Goal: Task Accomplishment & Management: Manage account settings

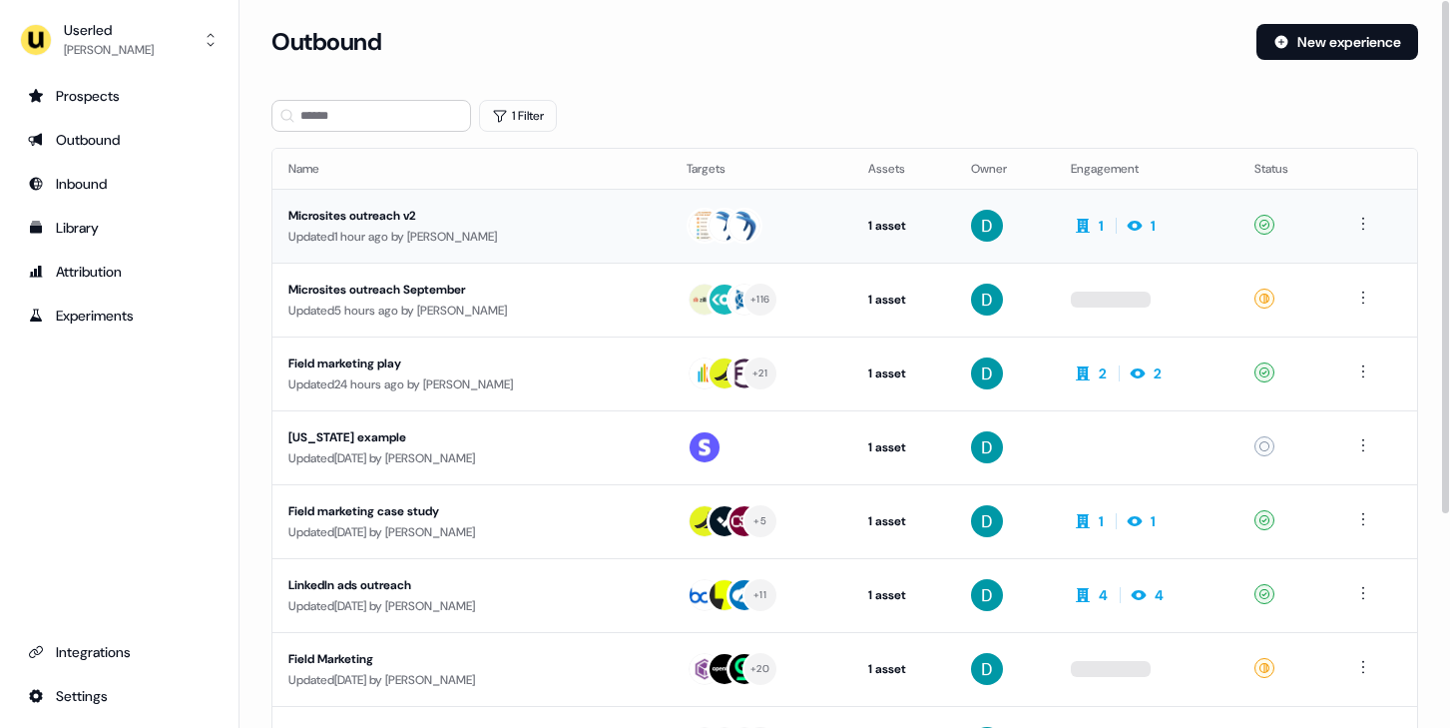
click at [483, 230] on div "Updated 1 hour ago by [PERSON_NAME]" at bounding box center [471, 237] width 366 height 20
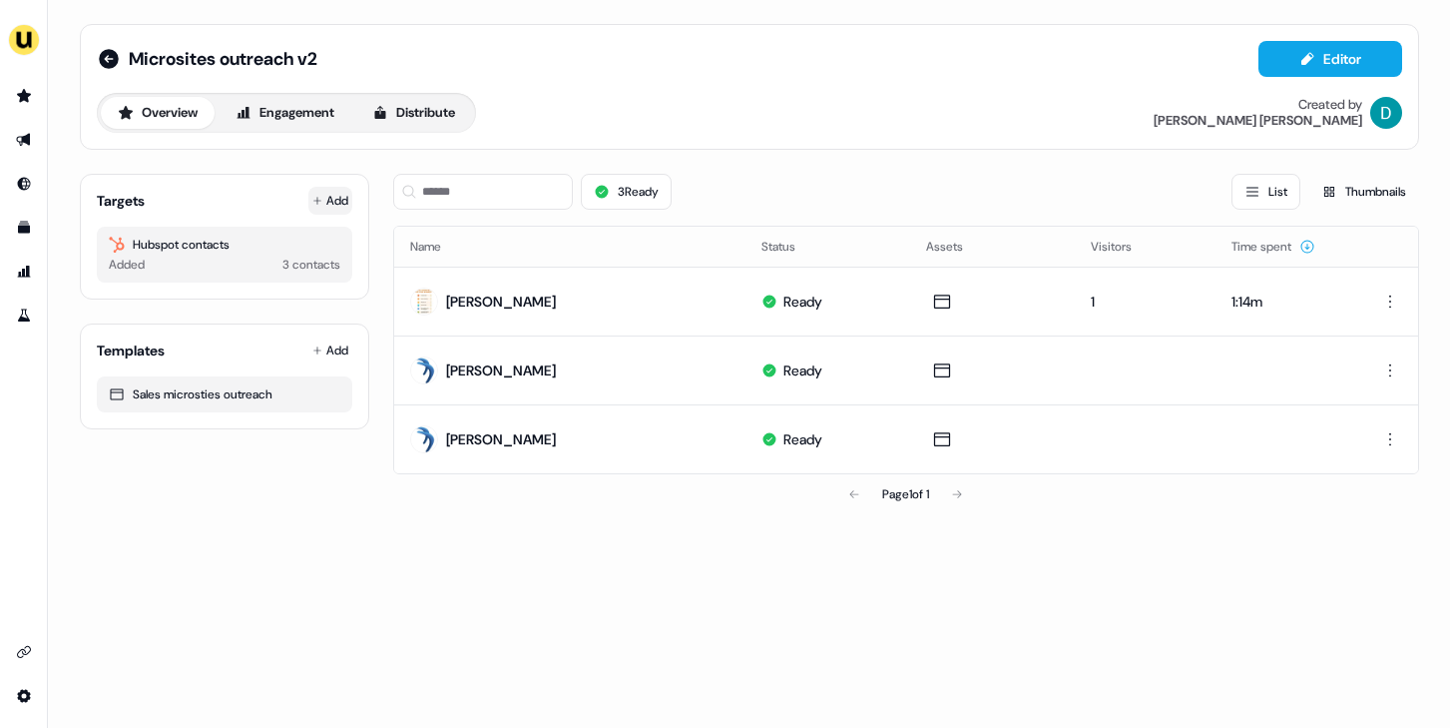
click at [318, 205] on icon at bounding box center [317, 201] width 10 height 10
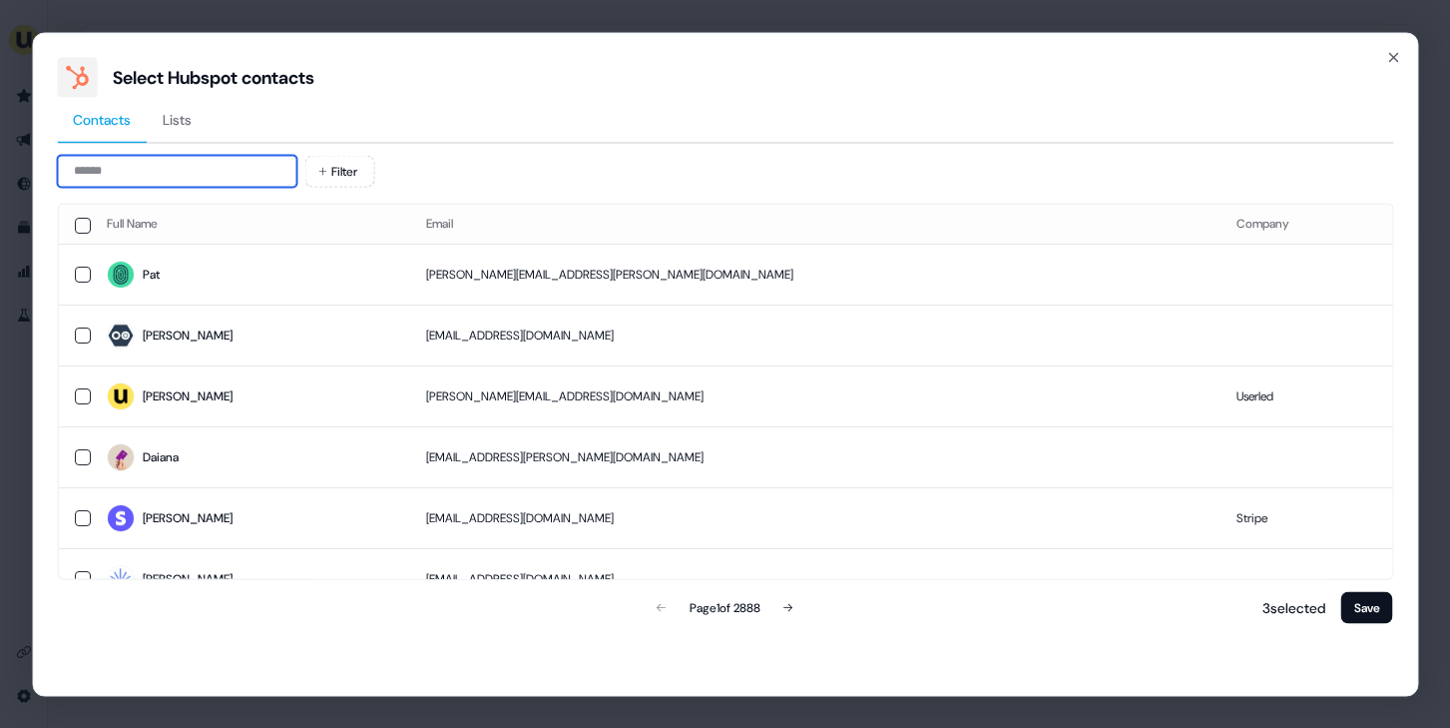
click at [157, 186] on input at bounding box center [177, 171] width 240 height 32
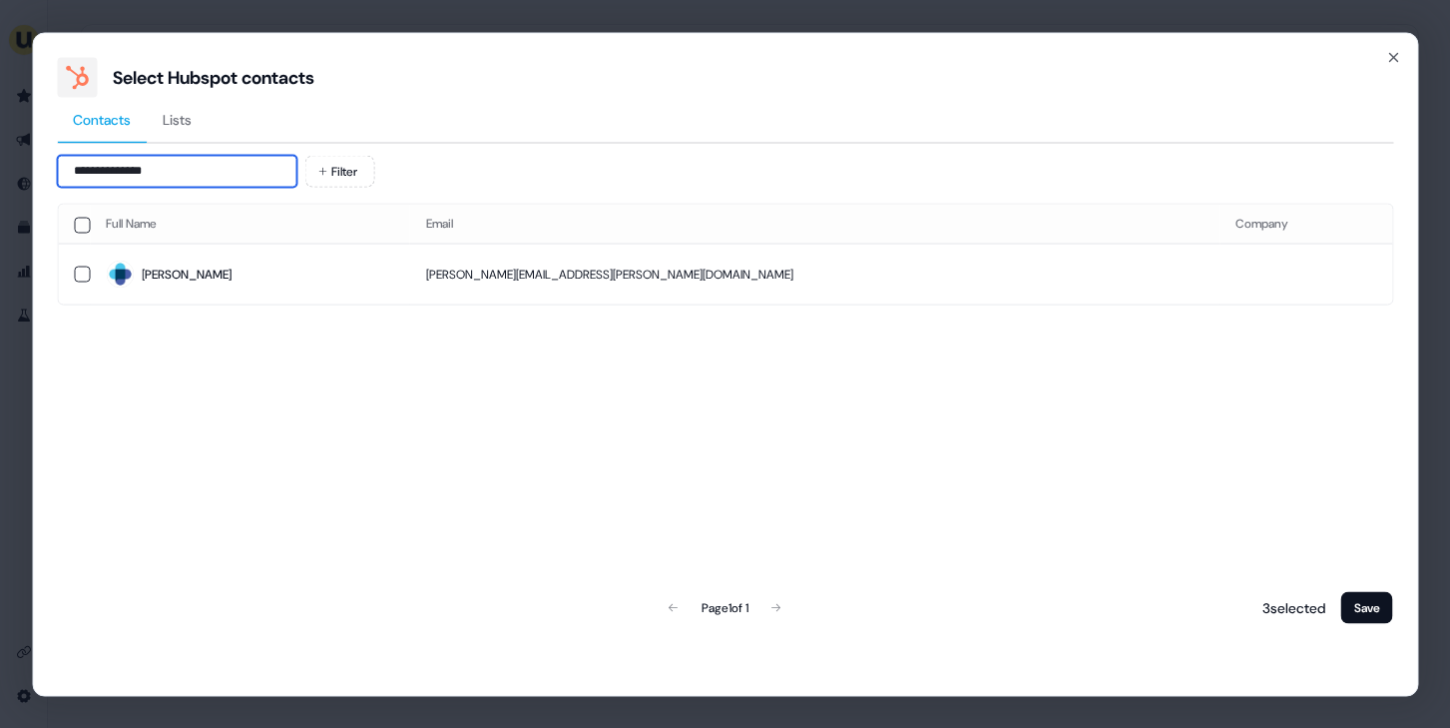
type input "**********"
click at [336, 368] on div "Full Name Email Company [PERSON_NAME] [PERSON_NAME][EMAIL_ADDRESS][PERSON_NAME]…" at bounding box center [725, 415] width 1337 height 424
click at [309, 283] on span "[PERSON_NAME]" at bounding box center [250, 275] width 288 height 28
click at [1377, 604] on button "Save" at bounding box center [1368, 607] width 52 height 32
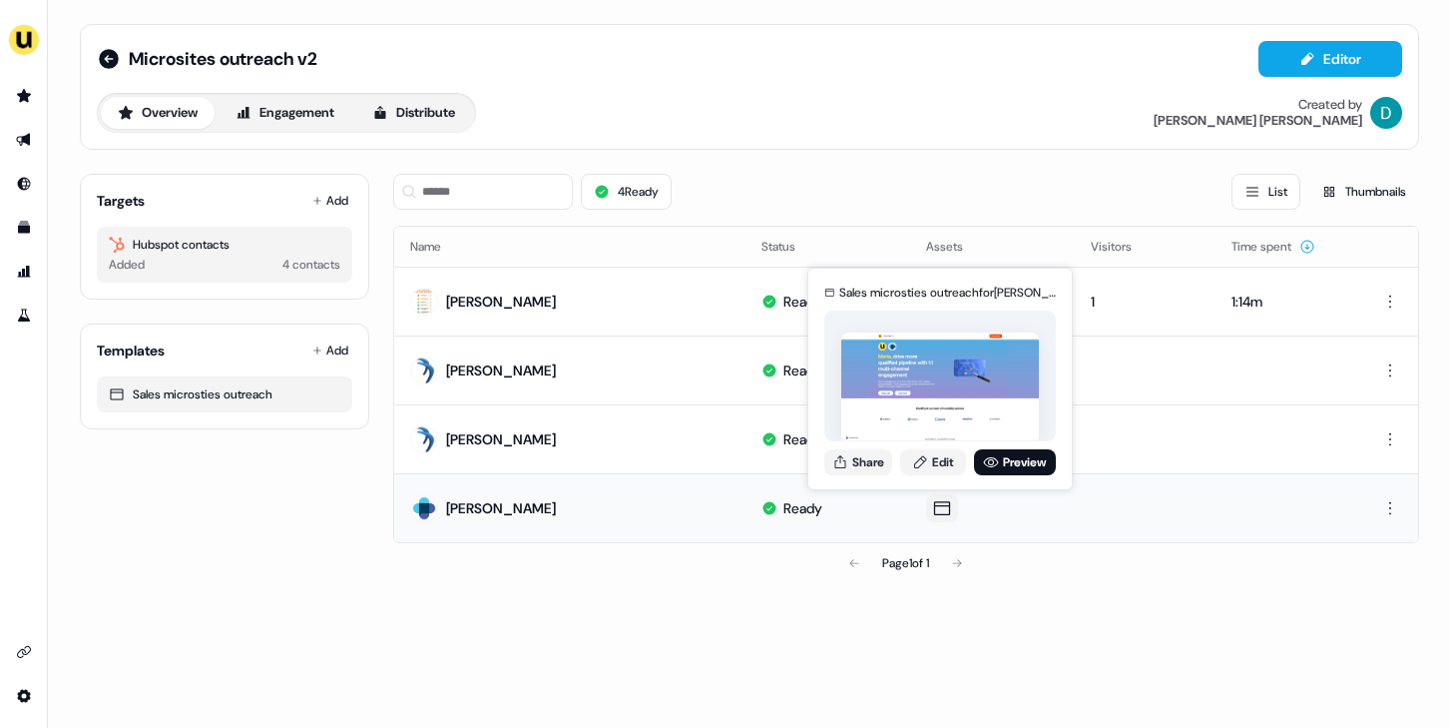
click at [933, 444] on div "Sales microsties outreach for [PERSON_NAME] Share Edit Preview" at bounding box center [941, 379] width 240 height 209
click at [933, 454] on link "Edit" at bounding box center [933, 462] width 66 height 26
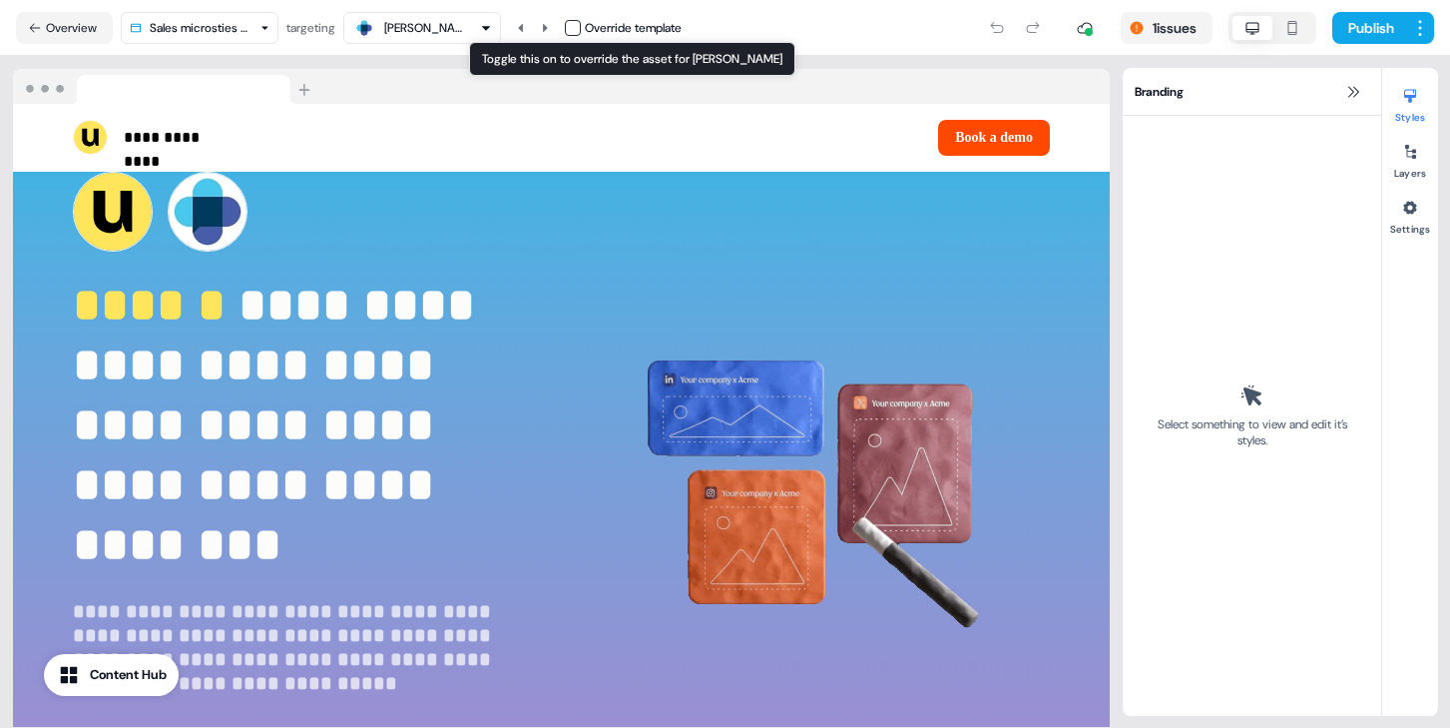
click at [581, 25] on button "button" at bounding box center [573, 28] width 16 height 16
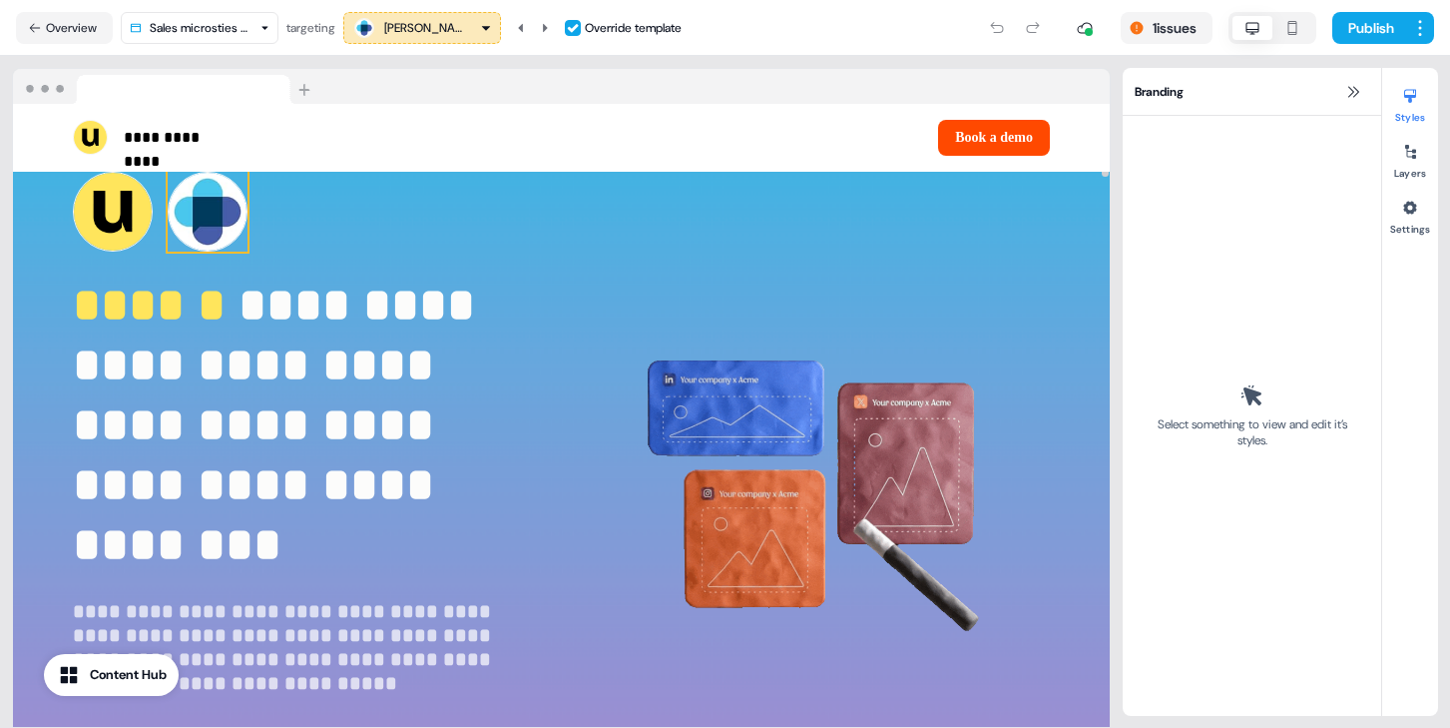
click at [213, 226] on img at bounding box center [208, 212] width 80 height 80
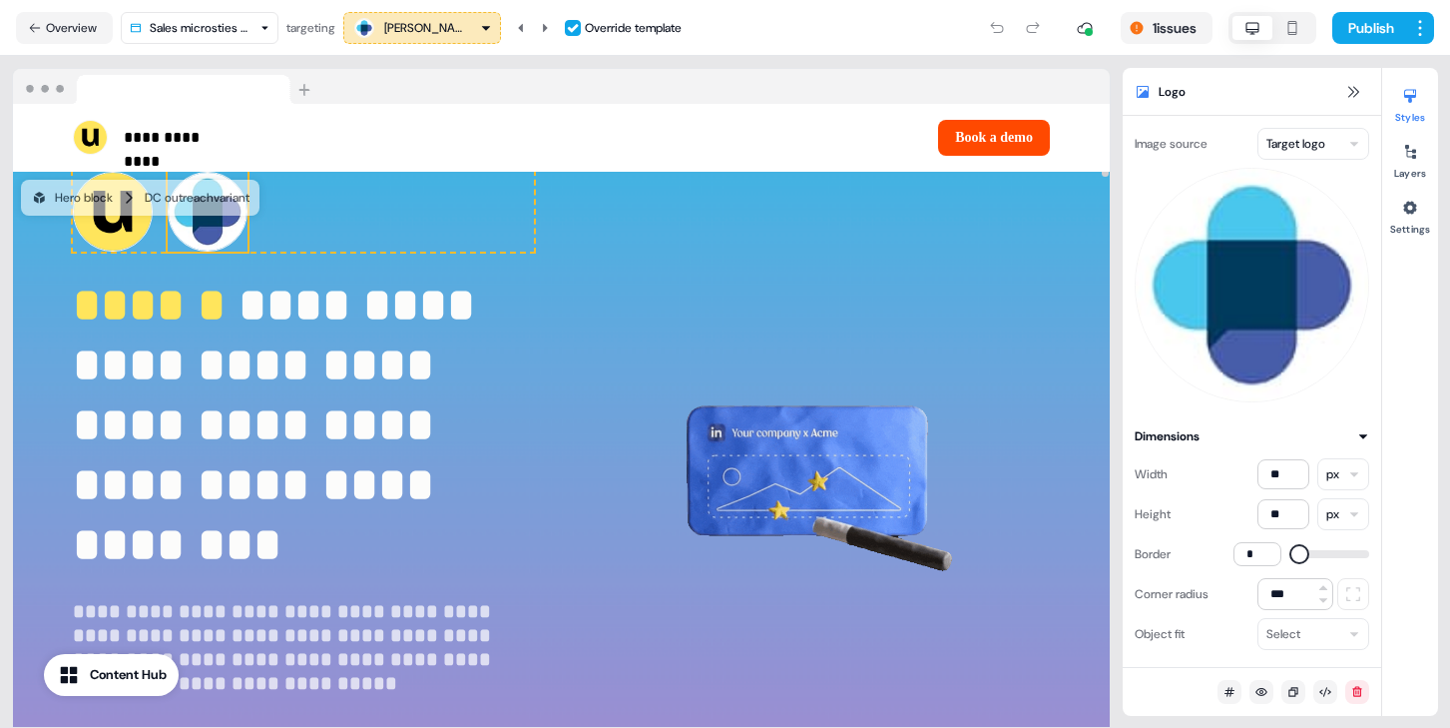
click at [1304, 130] on html "**********" at bounding box center [725, 364] width 1450 height 728
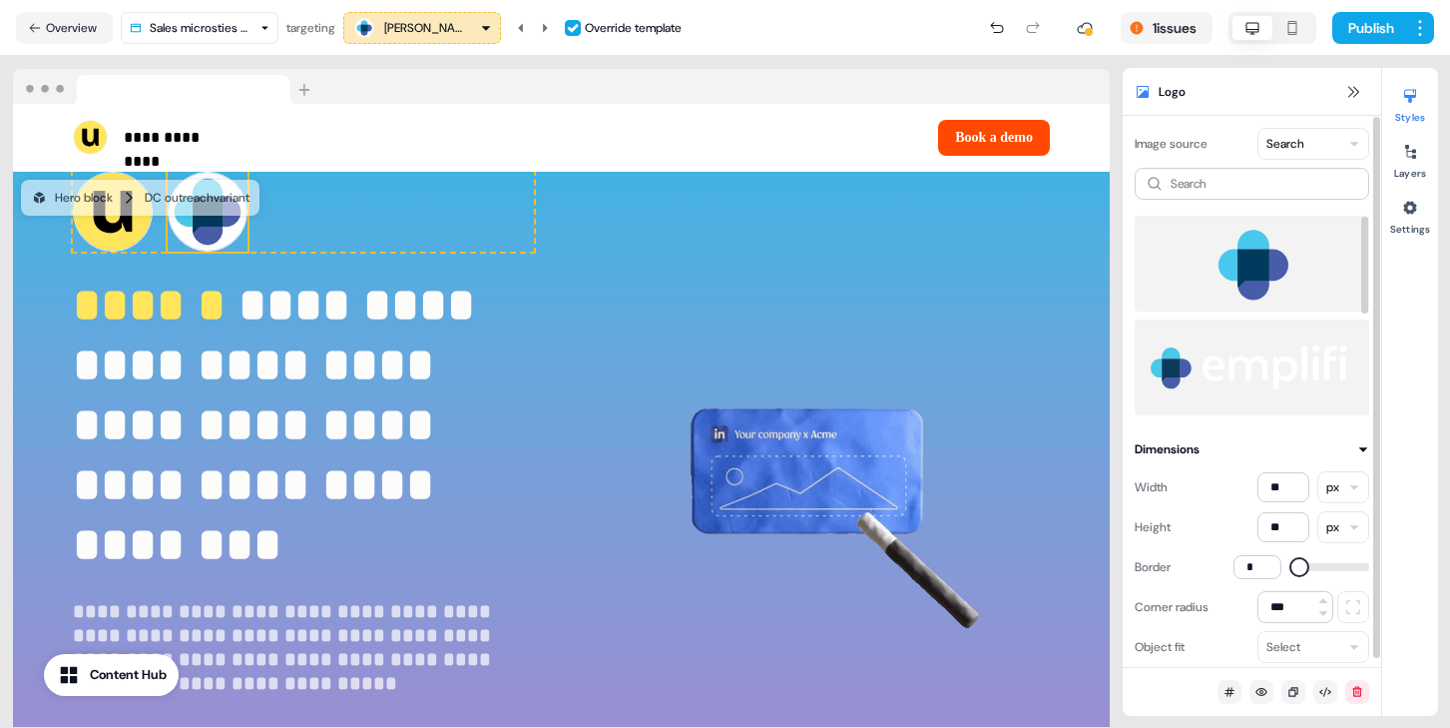
click at [1246, 241] on img at bounding box center [1252, 264] width 203 height 80
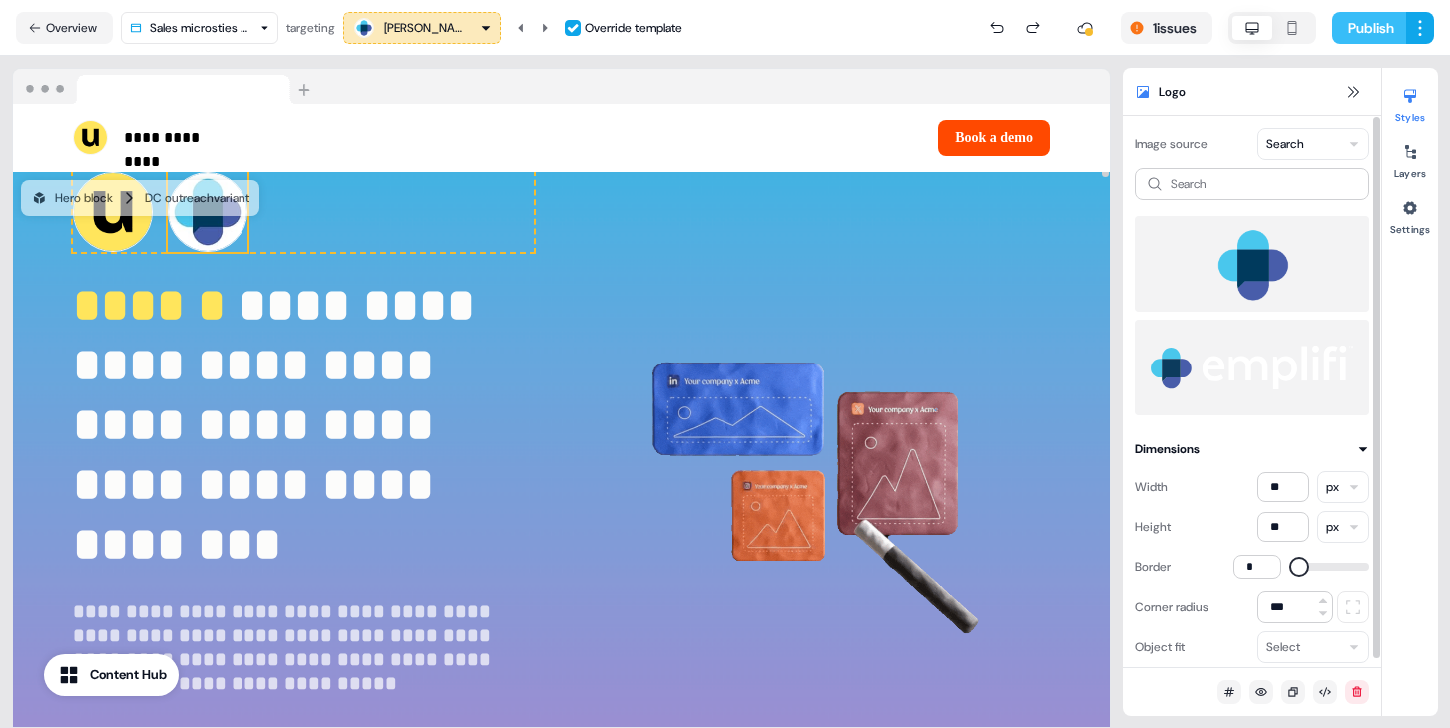
click at [1377, 21] on button "Publish" at bounding box center [1370, 28] width 74 height 32
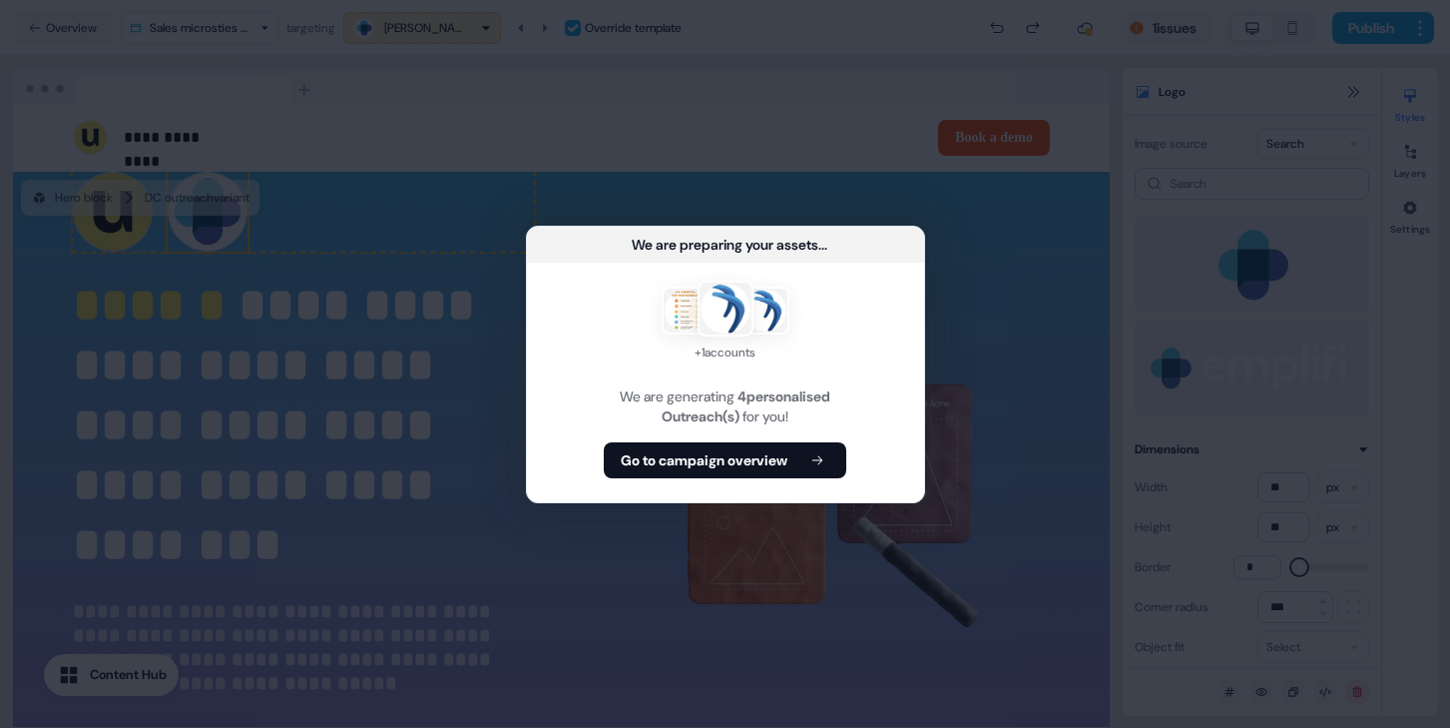
click at [685, 470] on button "Go to campaign overview" at bounding box center [725, 460] width 243 height 36
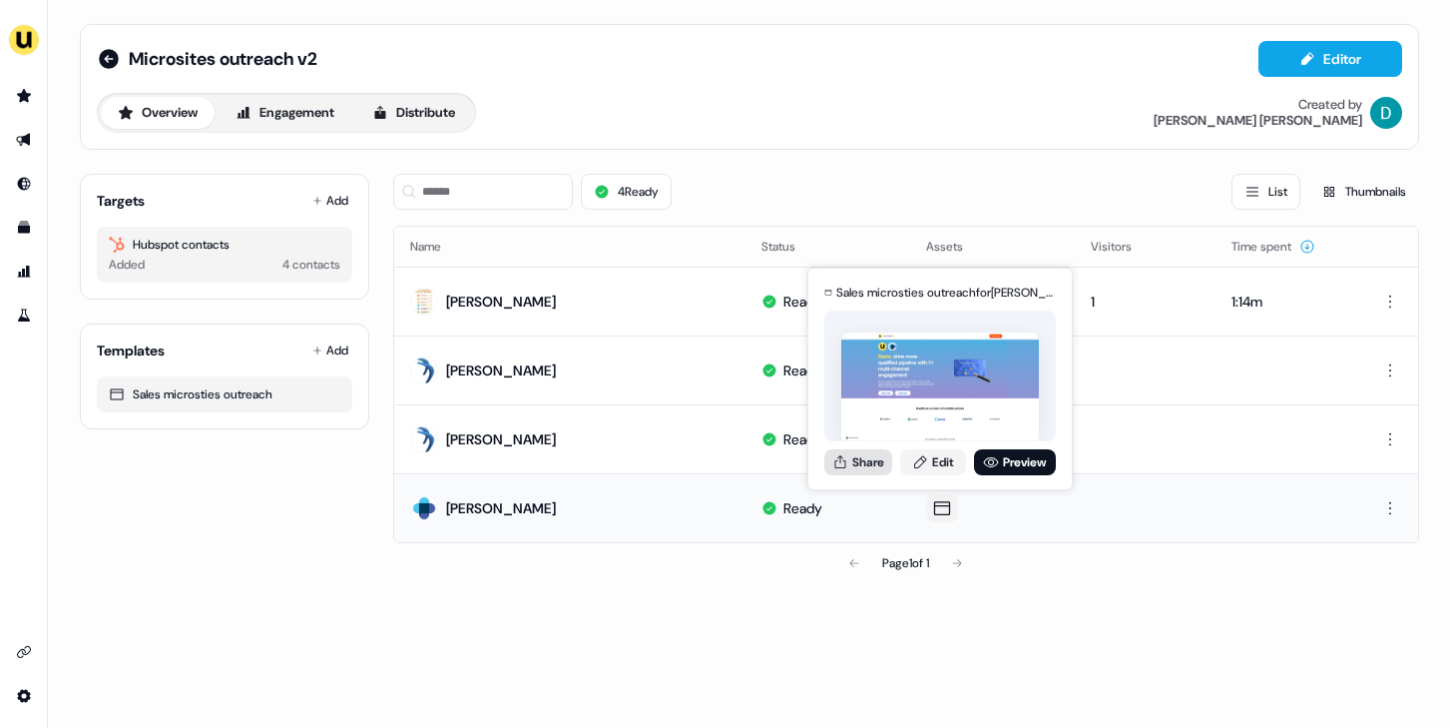
click at [860, 466] on button "Share" at bounding box center [859, 462] width 68 height 26
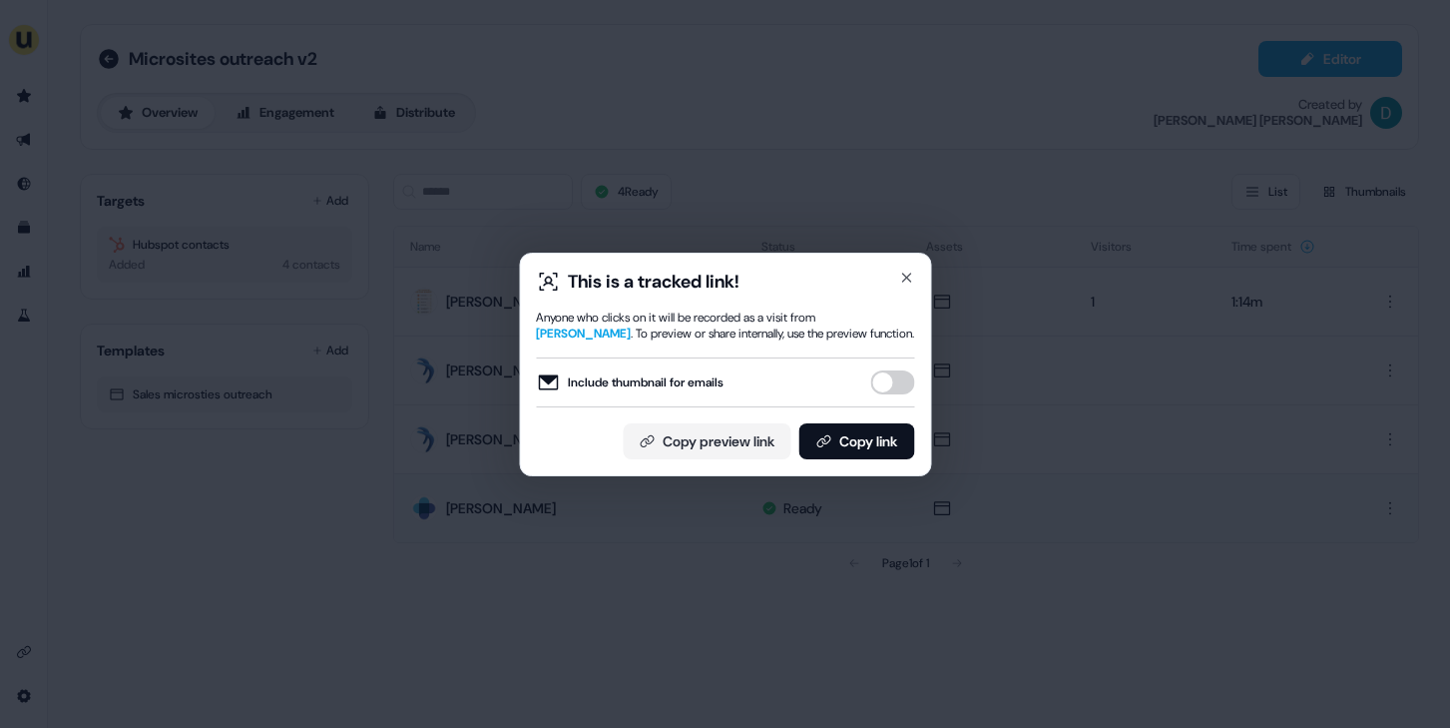
click at [886, 385] on button "Include thumbnail for emails" at bounding box center [892, 382] width 44 height 24
drag, startPoint x: 867, startPoint y: 457, endPoint x: 867, endPoint y: 414, distance: 42.9
click at [867, 457] on button "Copy link" at bounding box center [857, 441] width 116 height 36
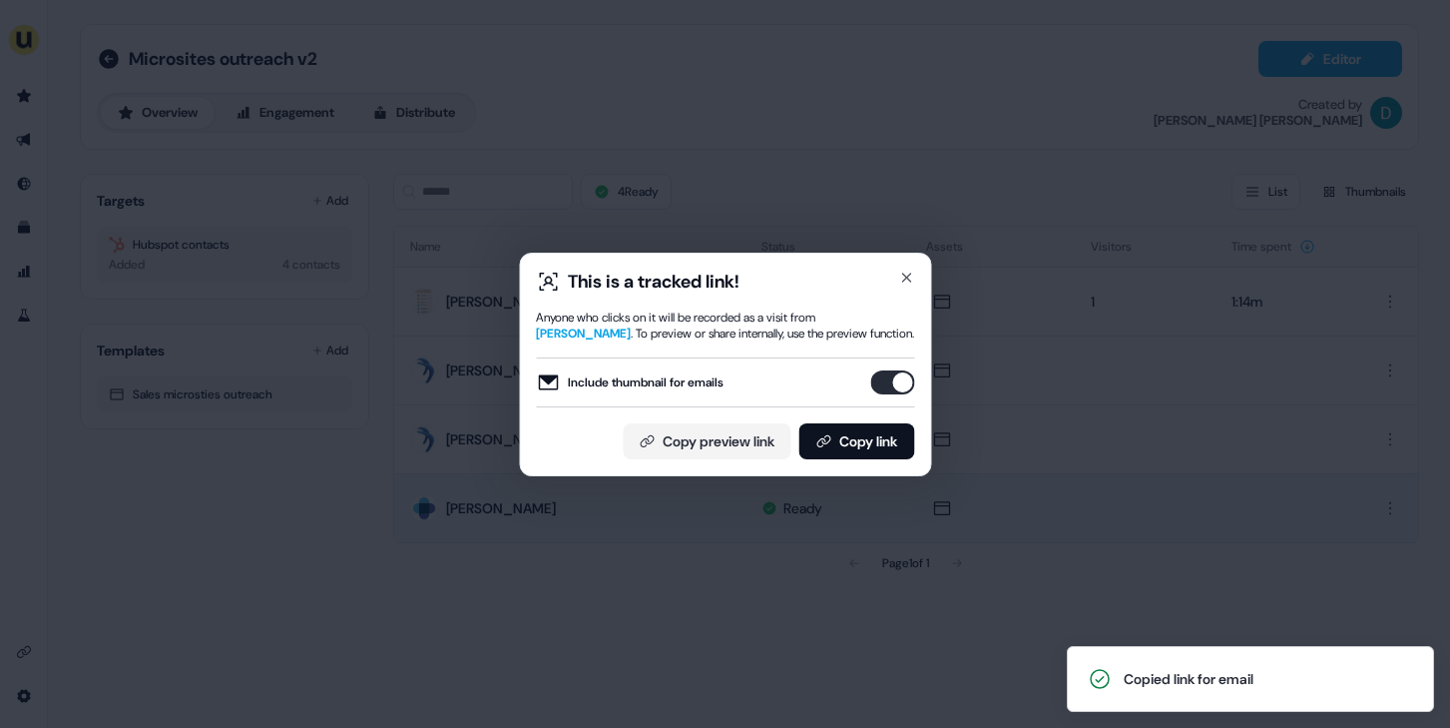
click at [891, 284] on div "This is a tracked link!" at bounding box center [725, 282] width 378 height 24
click at [903, 276] on icon "button" at bounding box center [906, 278] width 16 height 16
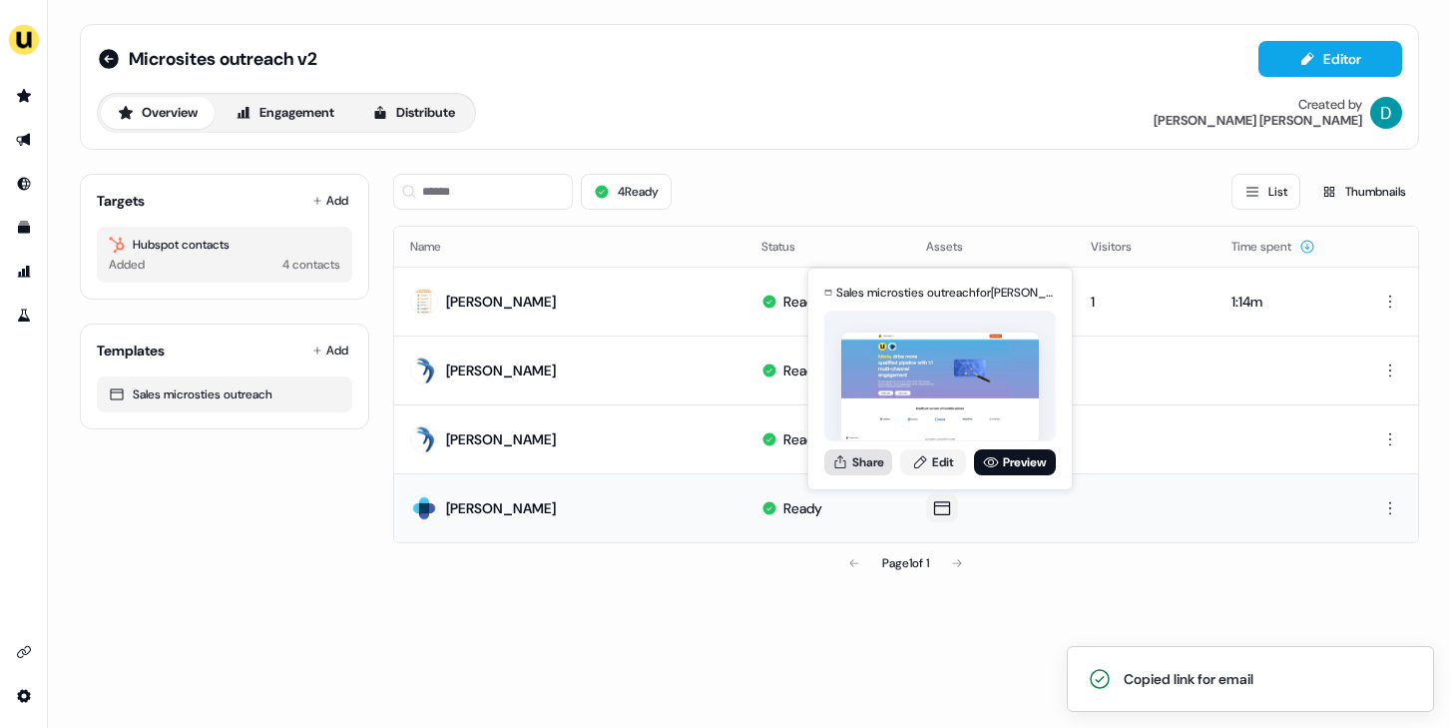
click at [882, 467] on button "Share" at bounding box center [859, 462] width 68 height 26
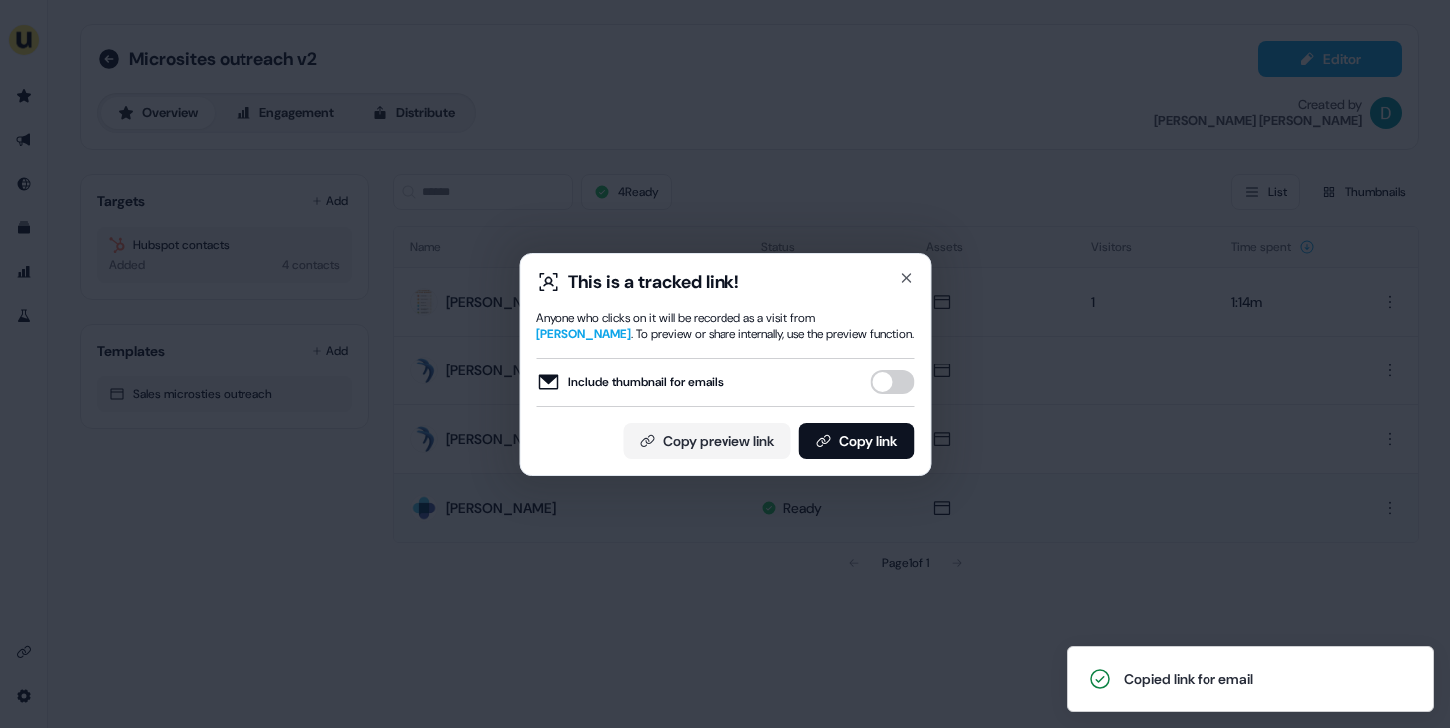
click at [907, 393] on div "Include thumbnail for emails" at bounding box center [725, 382] width 378 height 50
click at [895, 377] on button "Include thumbnail for emails" at bounding box center [892, 382] width 44 height 24
click at [884, 446] on button "Copy link" at bounding box center [857, 441] width 116 height 36
click at [909, 265] on div "This is a tracked link! Anyone who clicks on it will be recorded as a visit fro…" at bounding box center [725, 365] width 412 height 224
drag, startPoint x: 907, startPoint y: 270, endPoint x: 897, endPoint y: 275, distance: 11.2
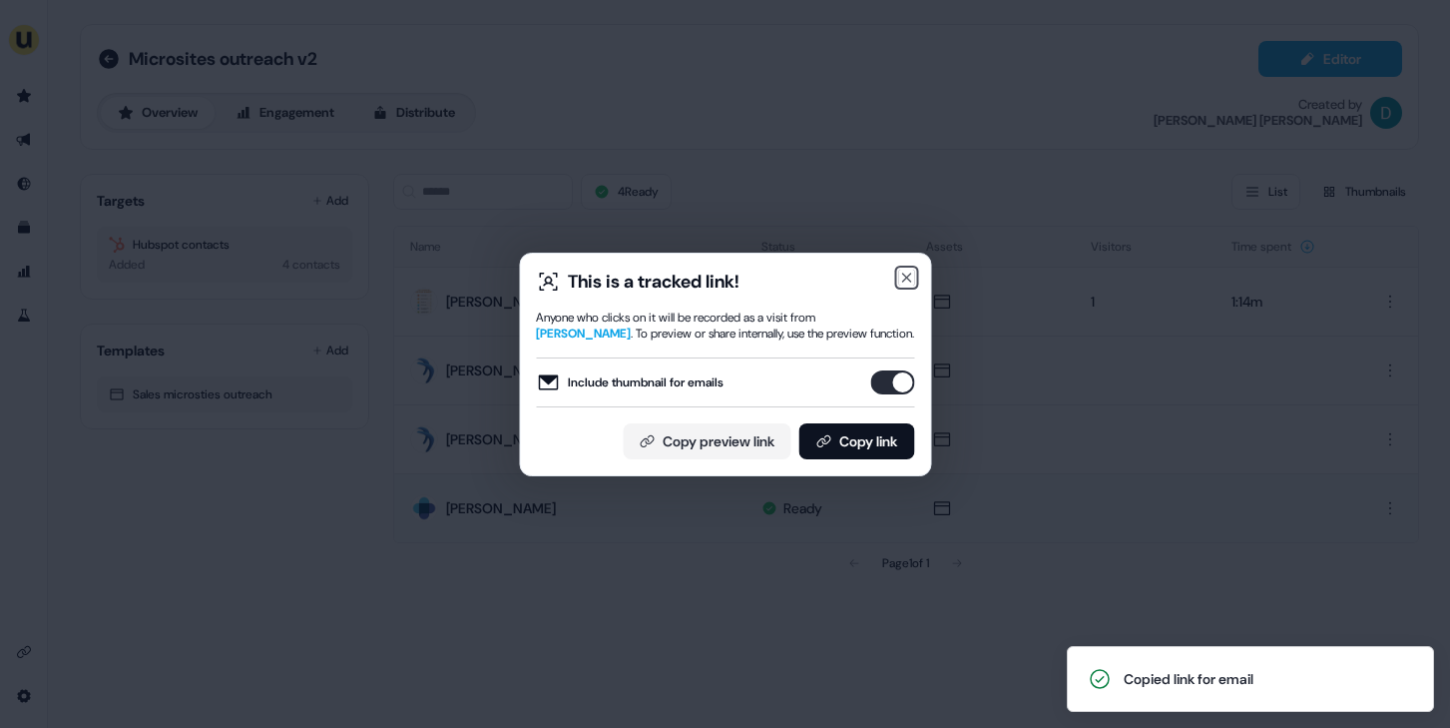
click at [904, 273] on icon "button" at bounding box center [906, 278] width 16 height 16
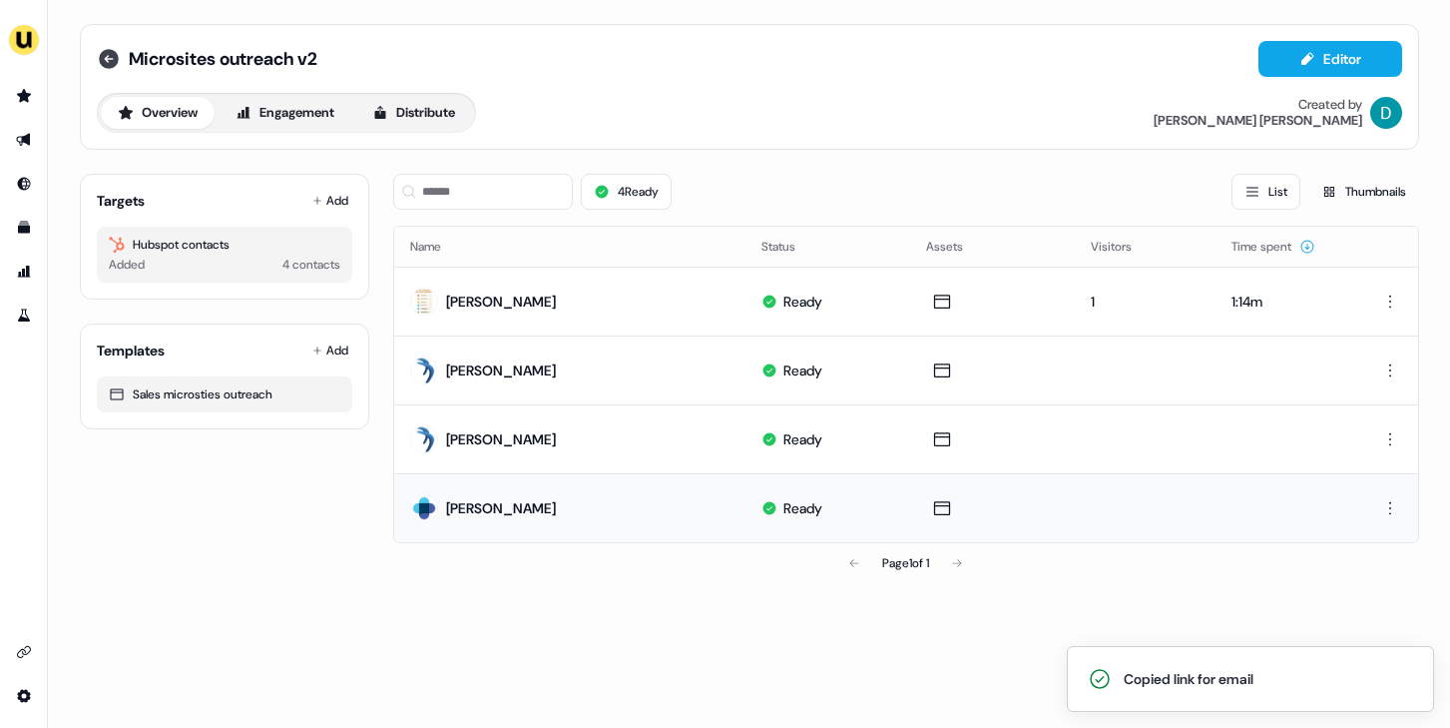
click at [117, 52] on icon at bounding box center [109, 59] width 24 height 24
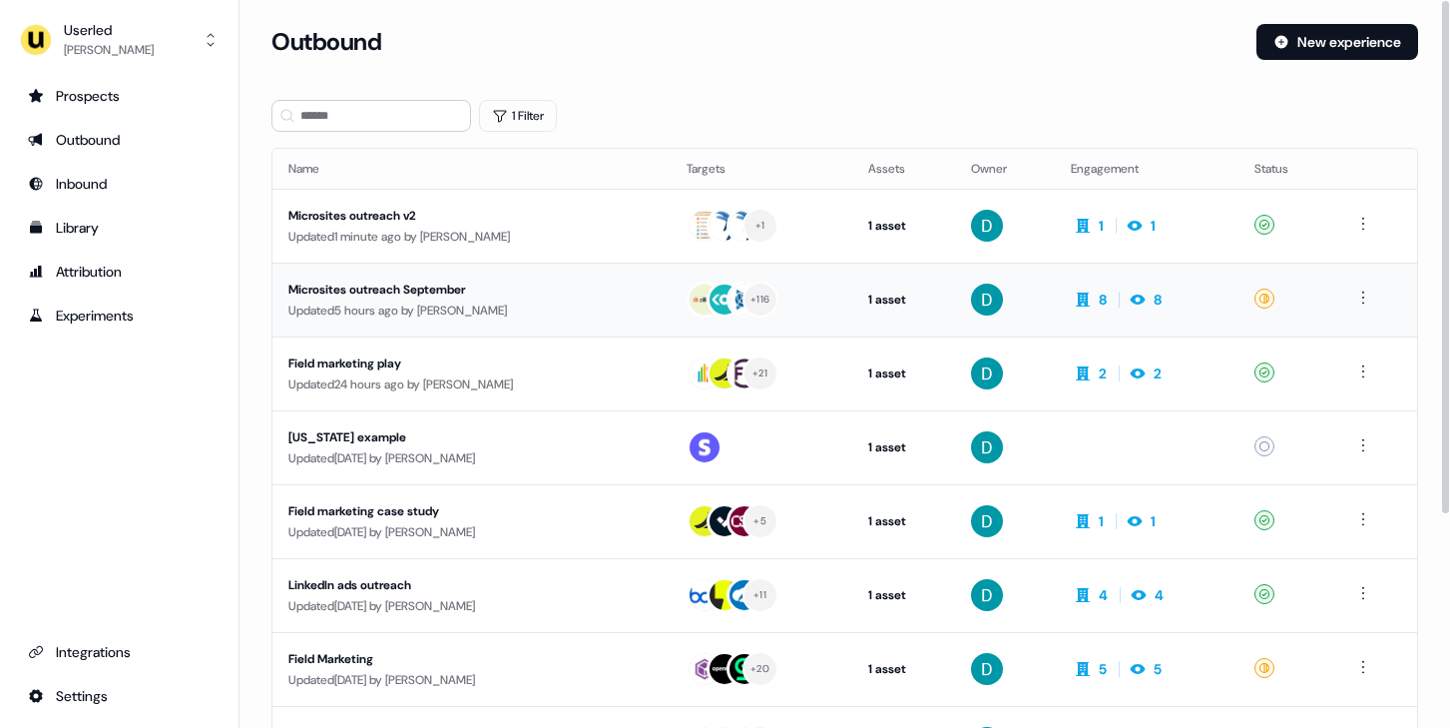
click at [597, 297] on div "Microsites outreach September" at bounding box center [469, 290] width 362 height 20
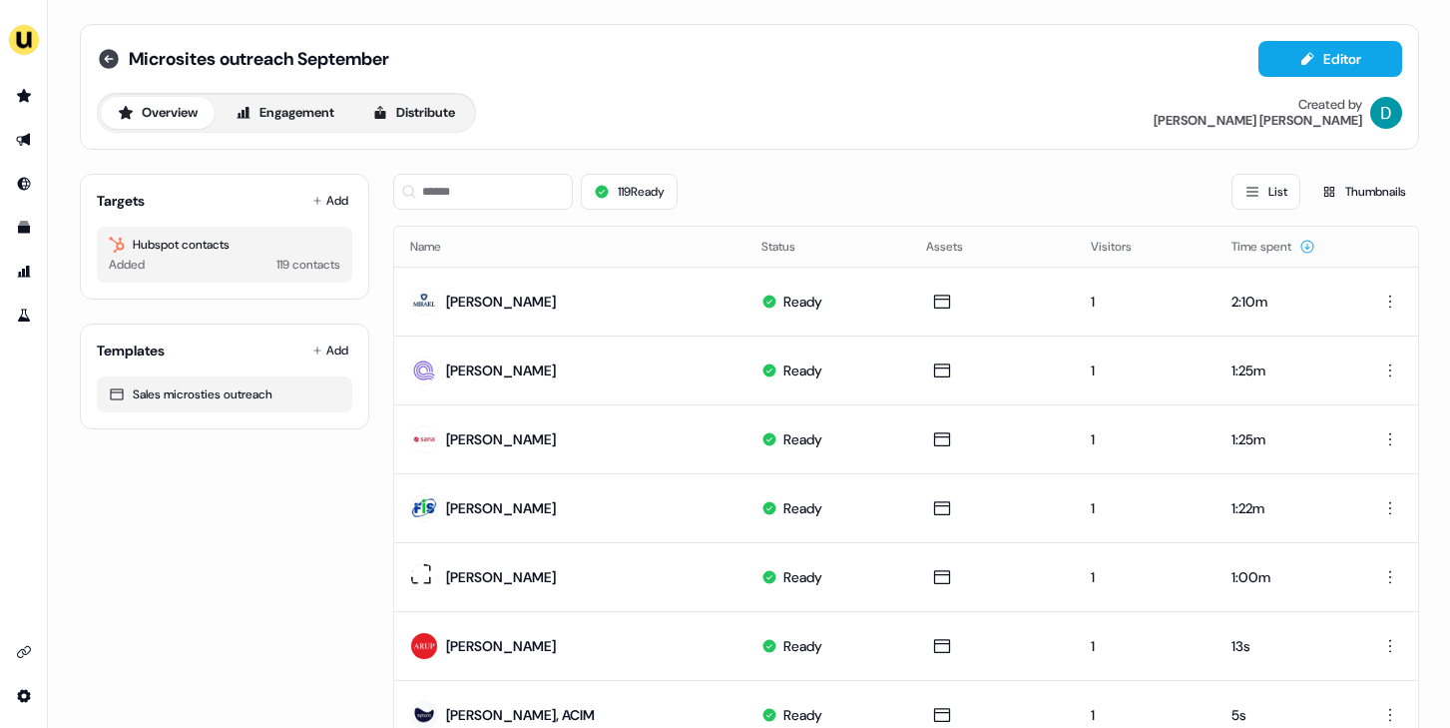
click at [112, 66] on icon at bounding box center [109, 59] width 24 height 24
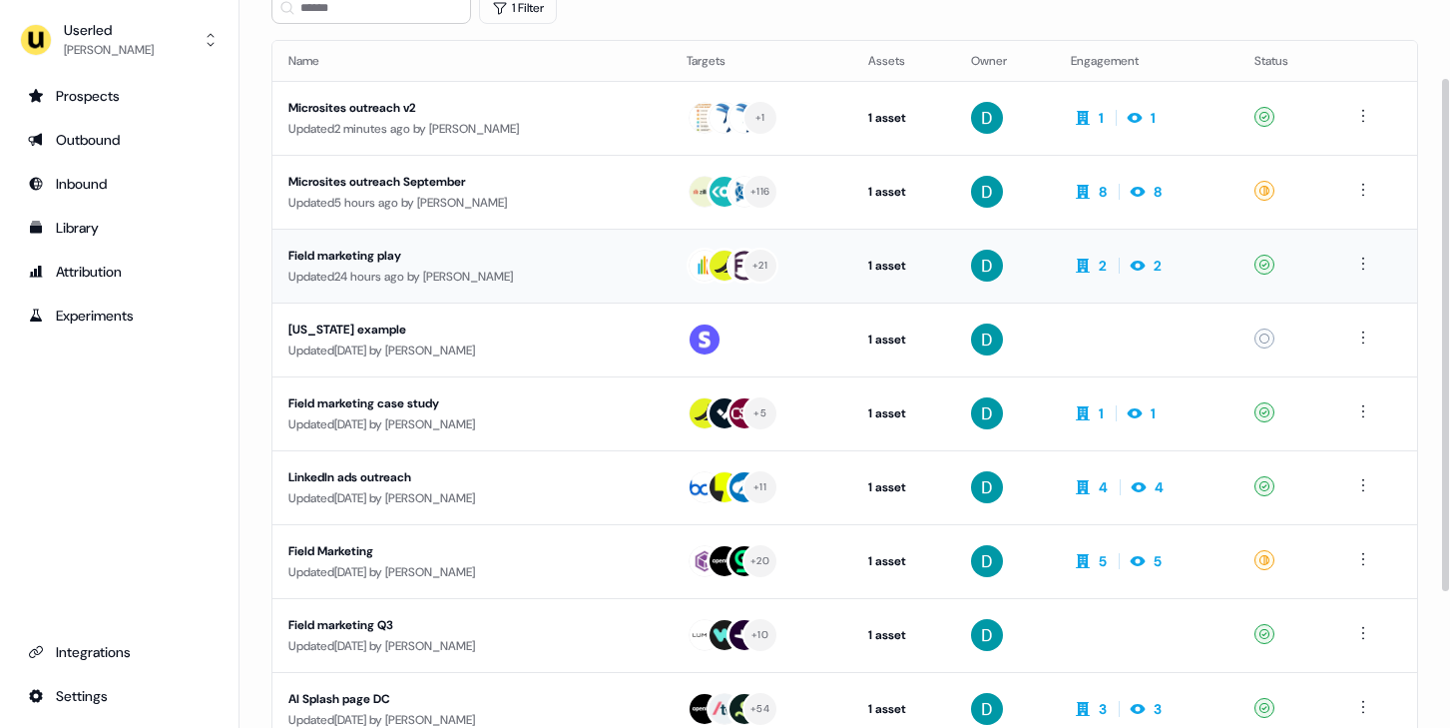
scroll to position [140, 0]
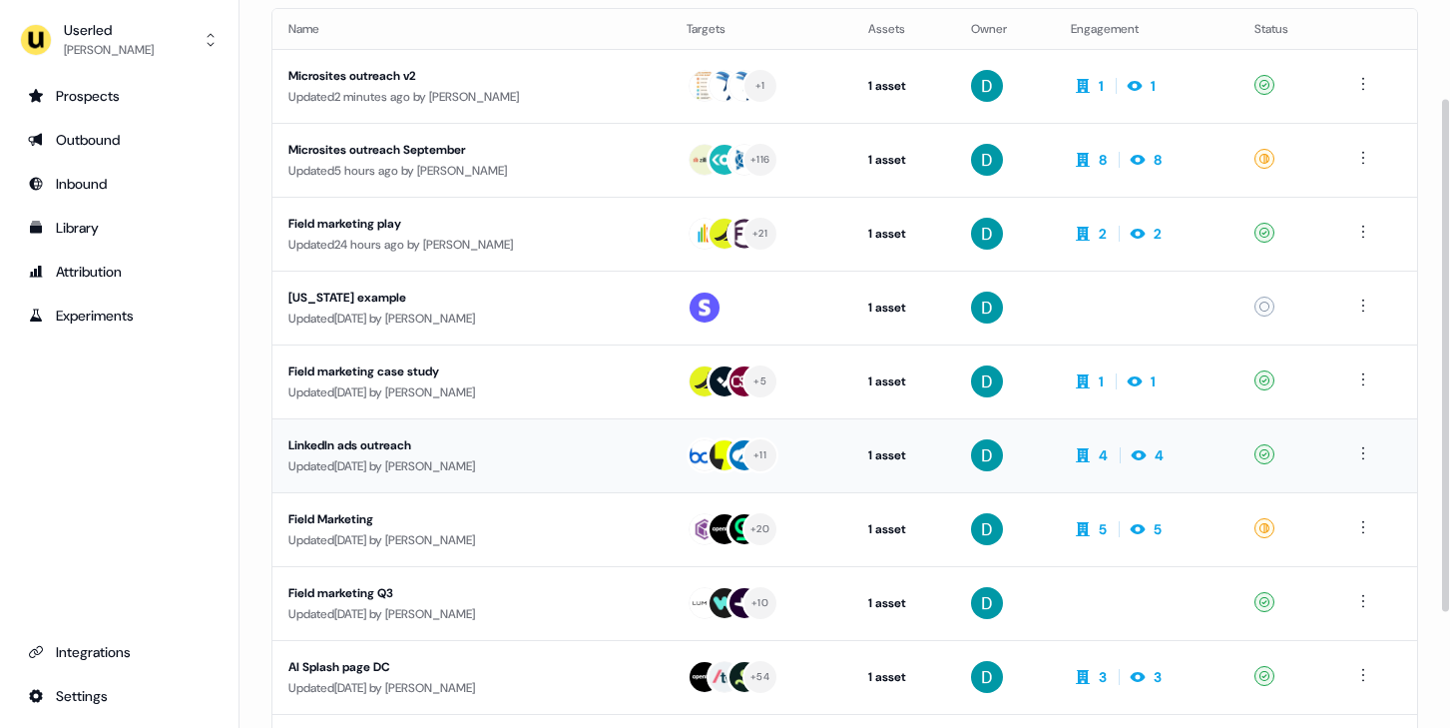
click at [481, 425] on td "LinkedIn ads outreach Updated [DATE] by [PERSON_NAME]" at bounding box center [472, 455] width 398 height 74
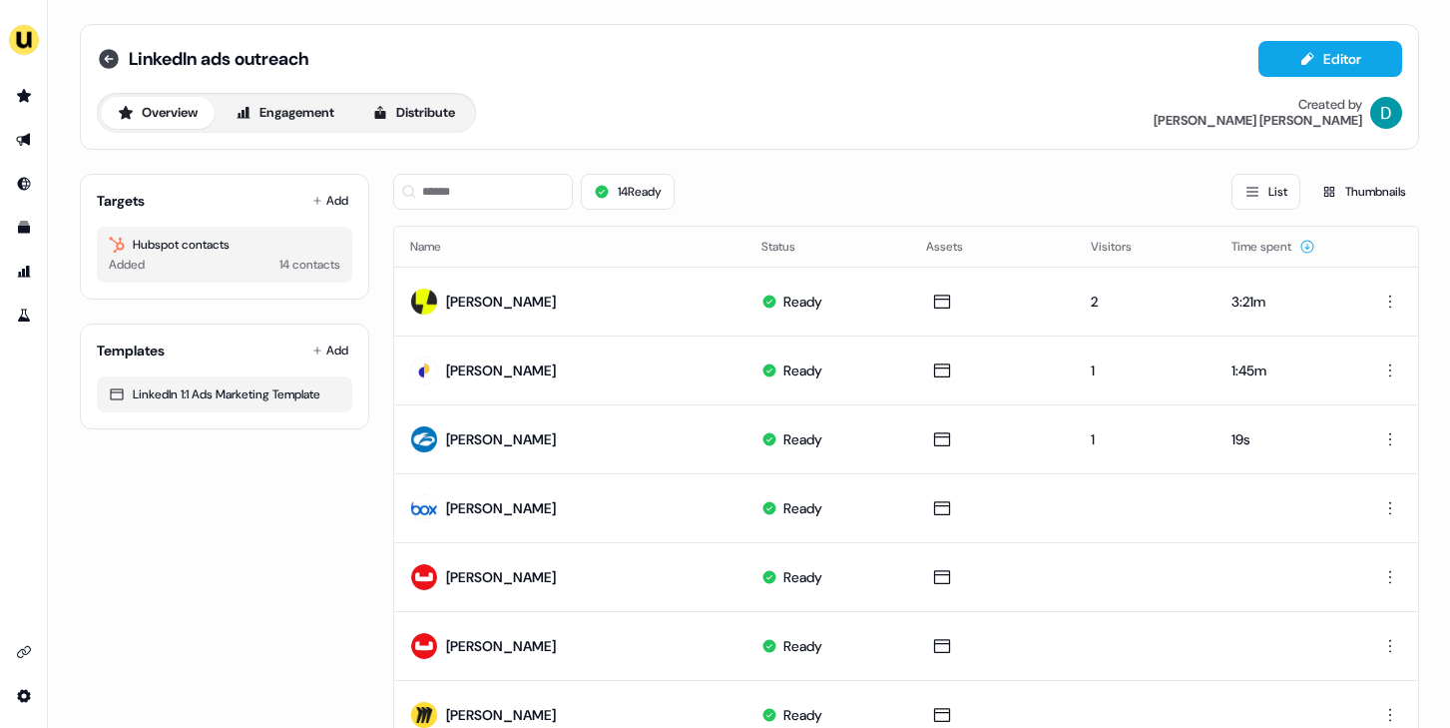
click at [99, 57] on icon at bounding box center [109, 59] width 20 height 20
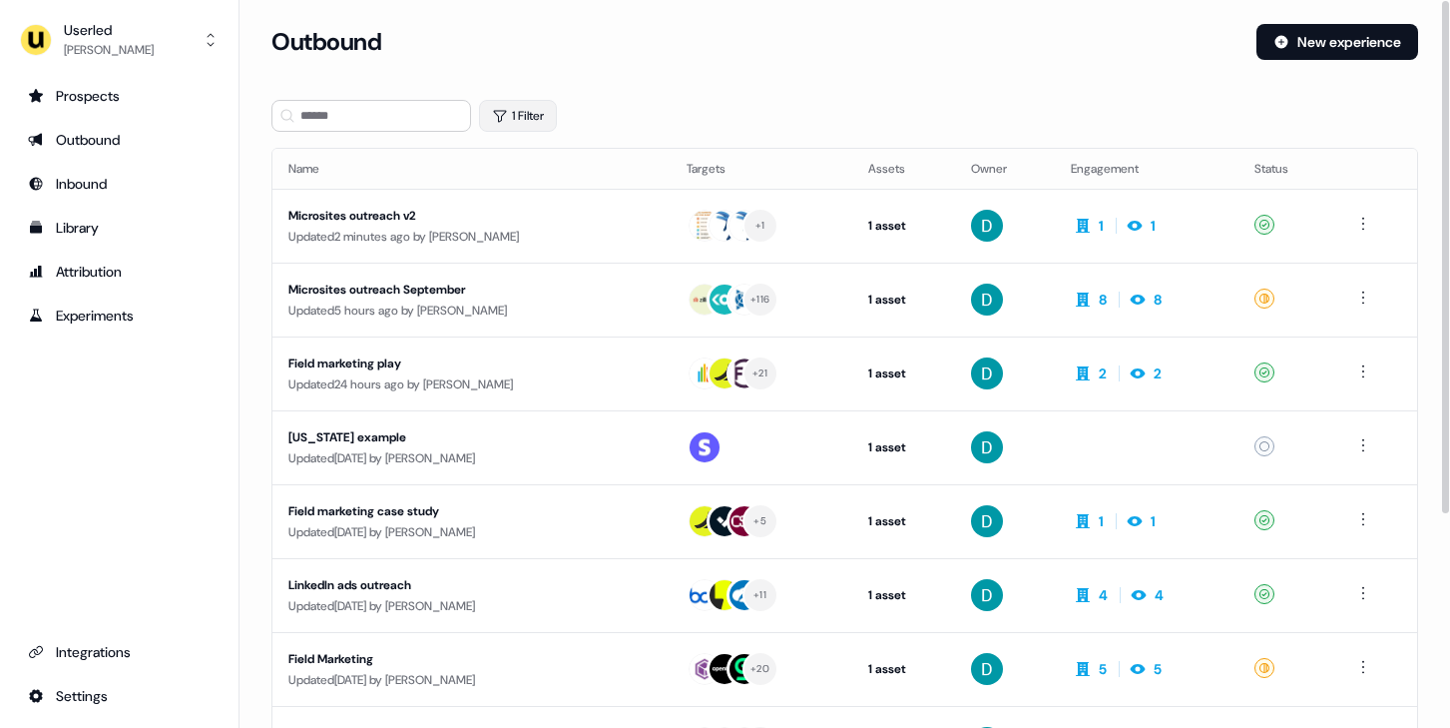
click at [515, 118] on button "1 Filter" at bounding box center [518, 116] width 78 height 32
click at [582, 163] on icon "button" at bounding box center [582, 169] width 24 height 24
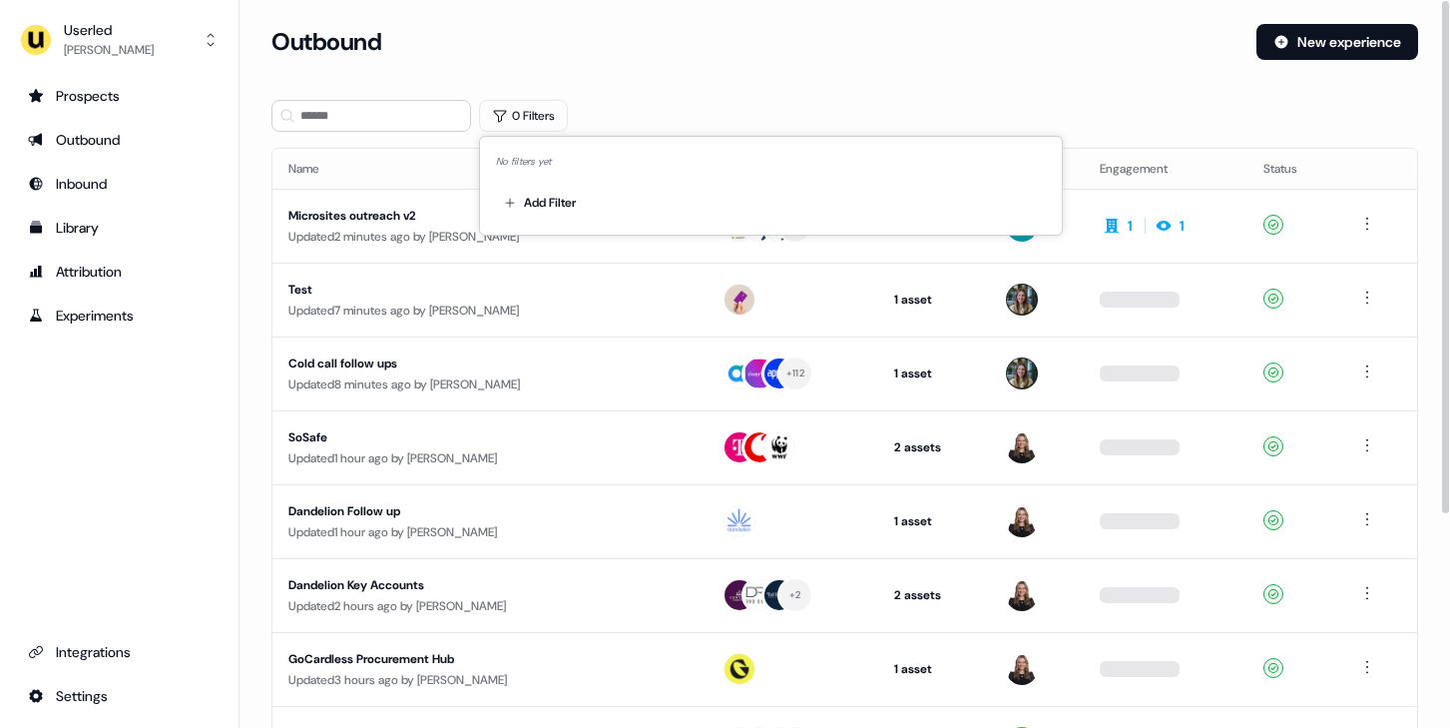
click at [655, 98] on section "Loading... Outbound New experience 0 Filters Name Targets Assets Owner Engageme…" at bounding box center [845, 528] width 1211 height 1008
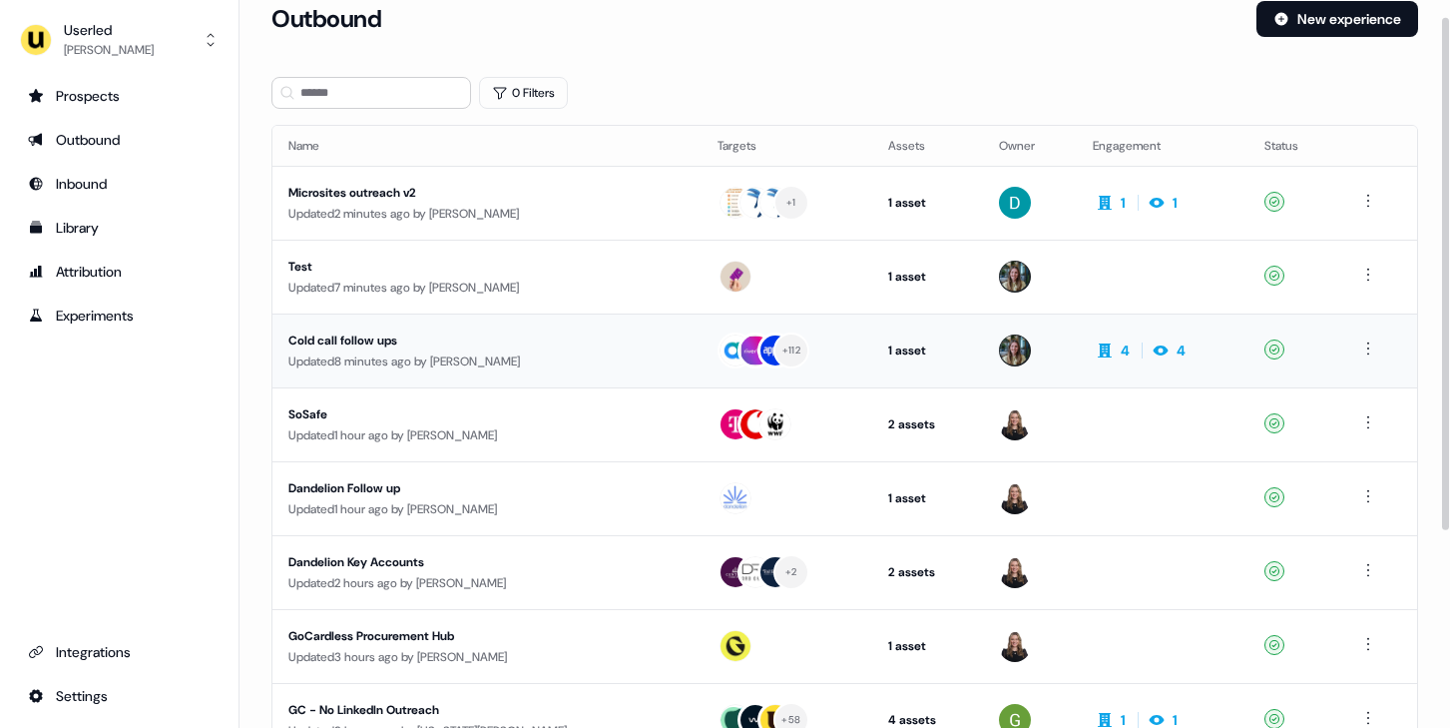
scroll to position [24, 0]
click at [558, 350] on div "Updated 8 minutes ago by [PERSON_NAME]" at bounding box center [486, 360] width 397 height 20
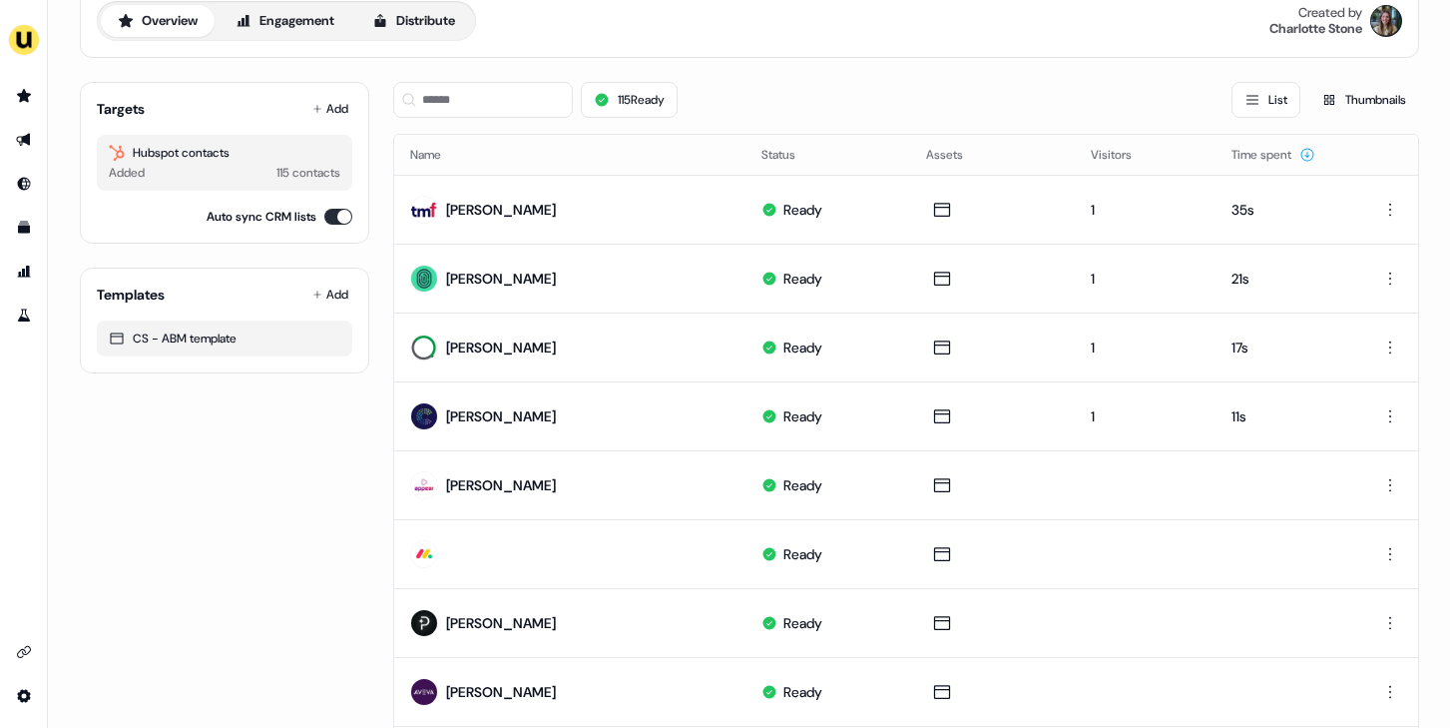
scroll to position [92, 0]
click at [336, 100] on button "Add" at bounding box center [330, 109] width 44 height 28
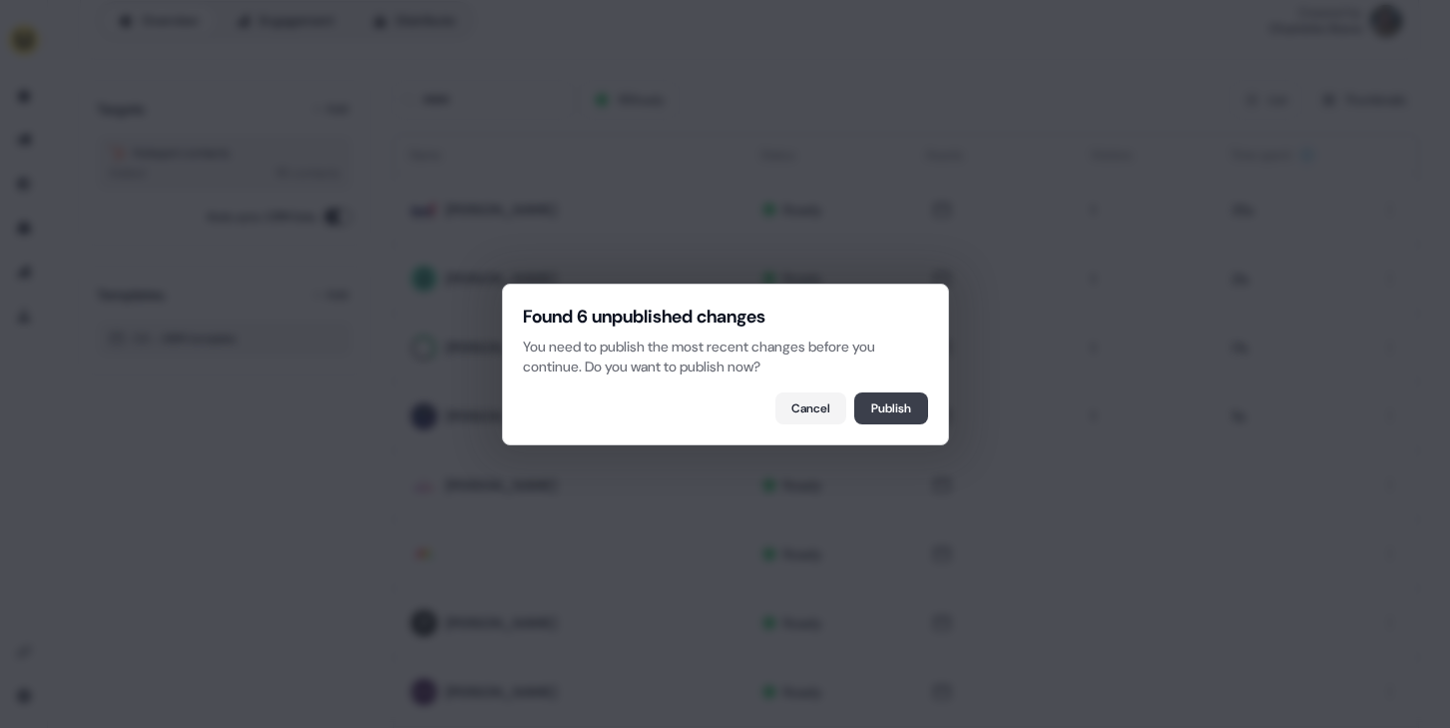
click at [880, 414] on button "Publish" at bounding box center [892, 408] width 74 height 32
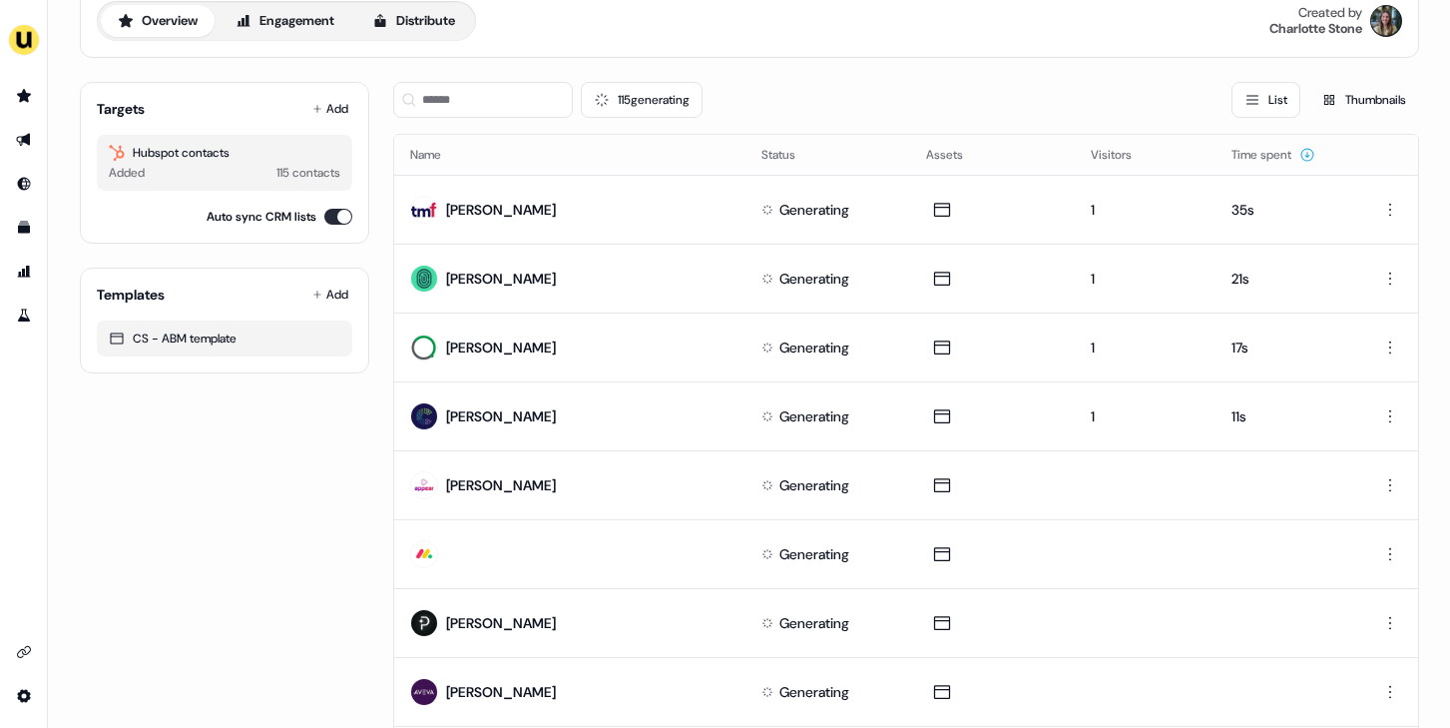
scroll to position [0, 0]
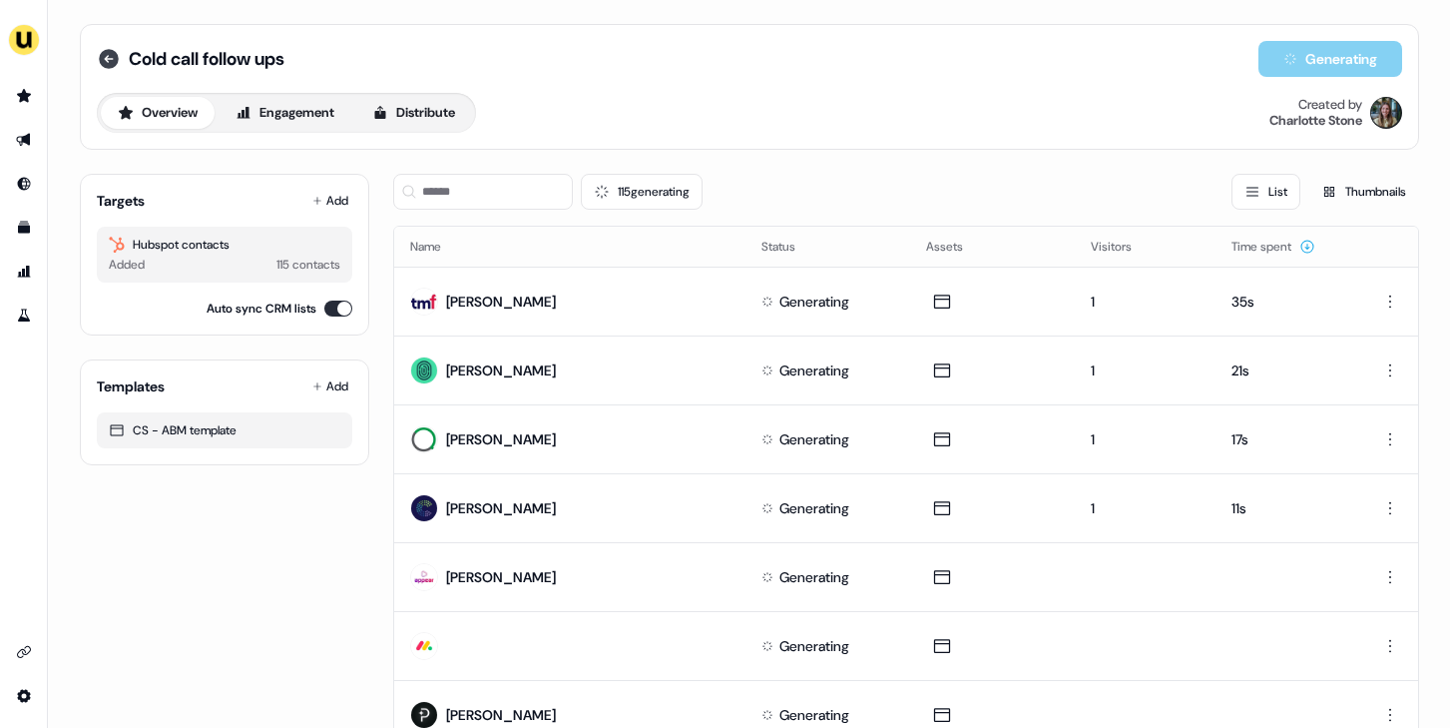
click at [97, 68] on icon at bounding box center [109, 59] width 24 height 24
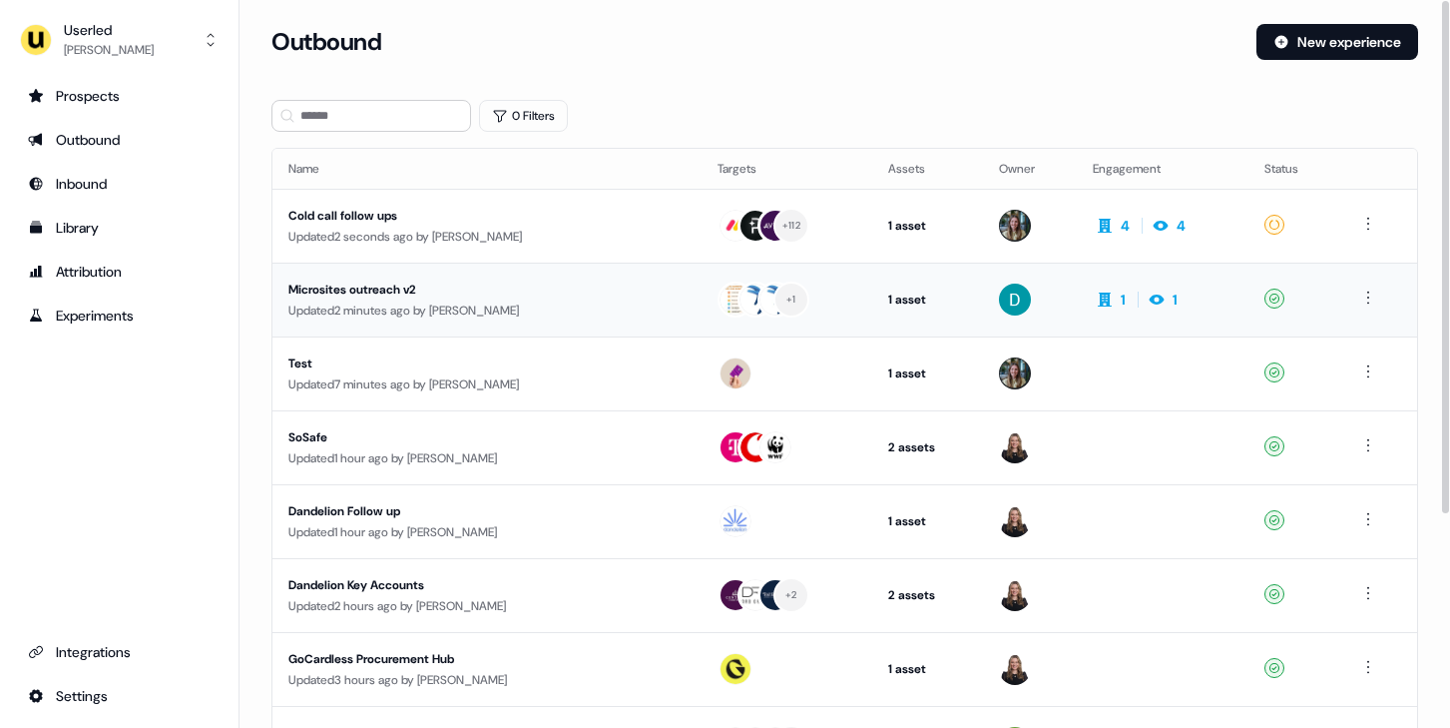
click at [505, 282] on div "Microsites outreach v2" at bounding box center [469, 290] width 362 height 20
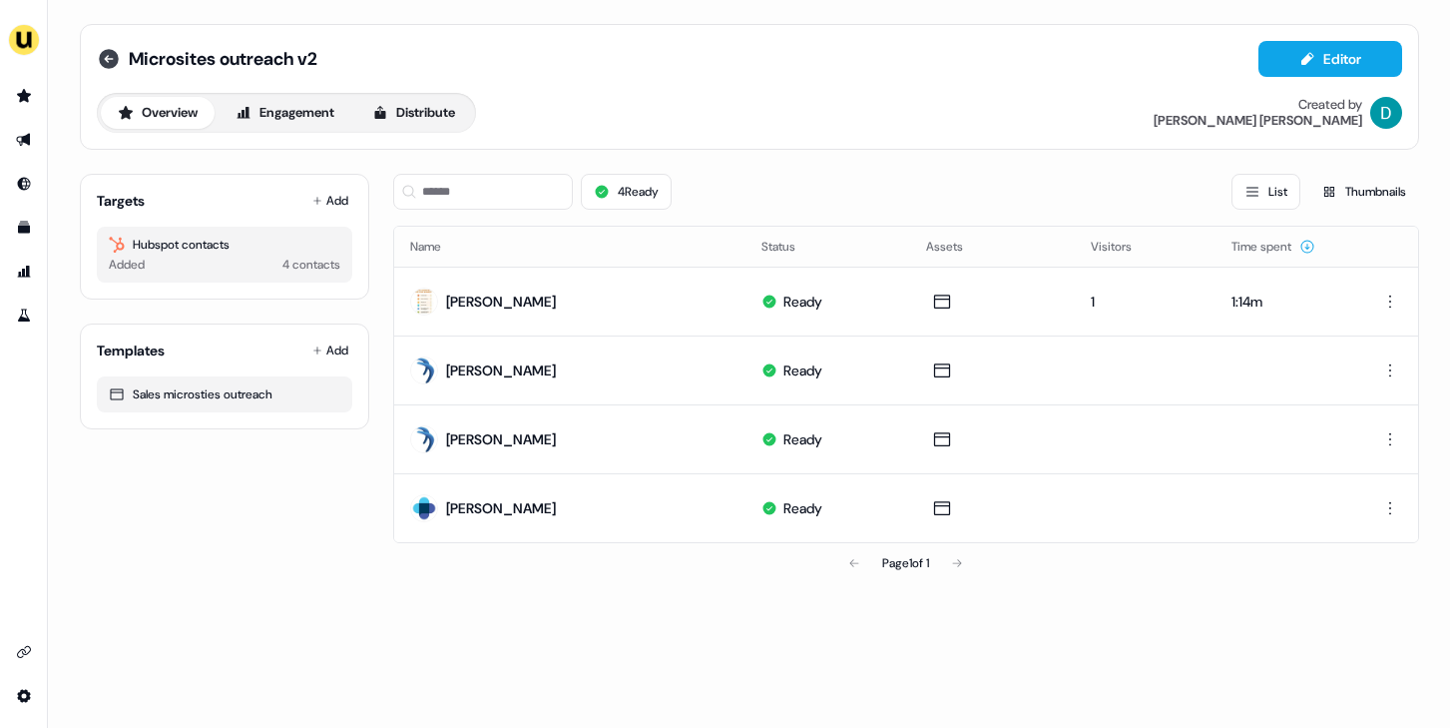
click at [116, 58] on icon at bounding box center [109, 59] width 20 height 20
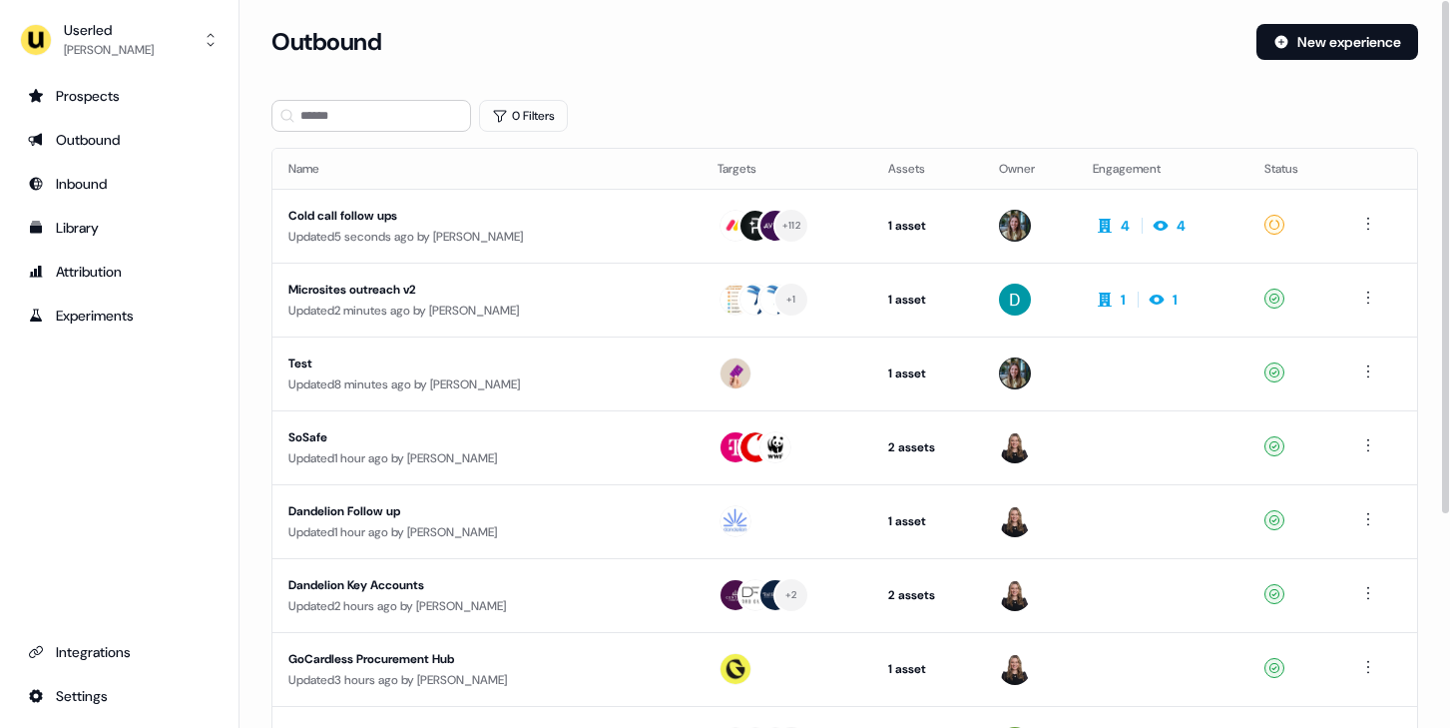
click at [420, 240] on div "Updated 5 seconds ago by [PERSON_NAME]" at bounding box center [486, 237] width 397 height 20
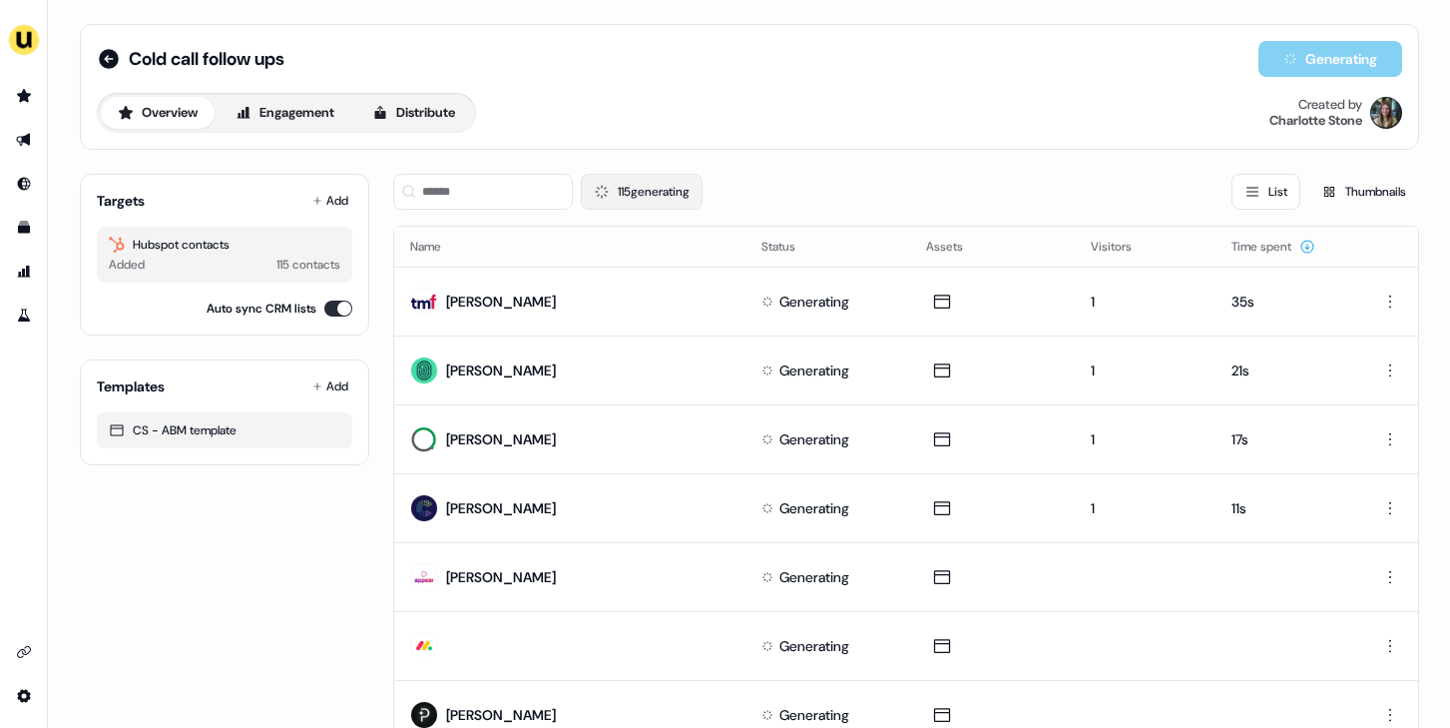
click at [625, 205] on button "115 generating" at bounding box center [642, 192] width 122 height 36
click at [103, 64] on icon at bounding box center [109, 59] width 20 height 20
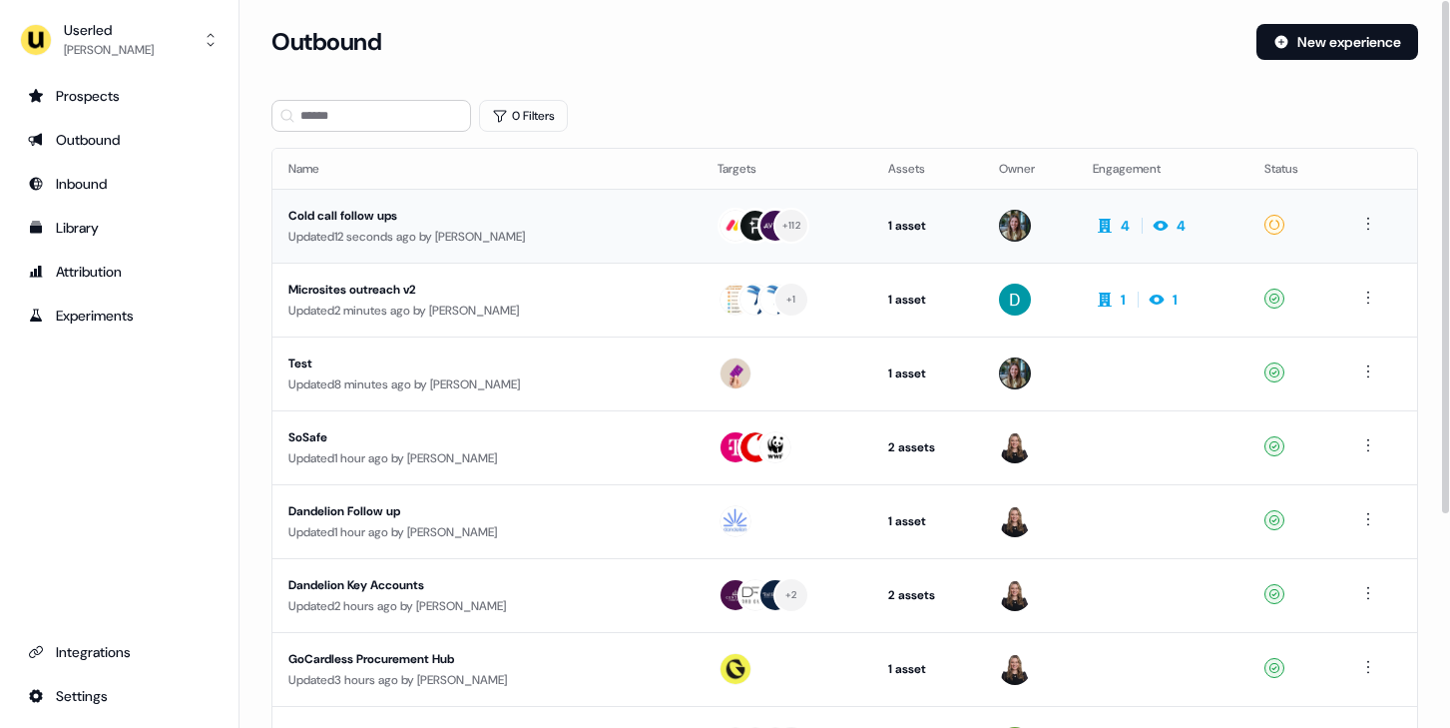
click at [504, 238] on div "Updated 12 seconds ago by [PERSON_NAME]" at bounding box center [486, 237] width 397 height 20
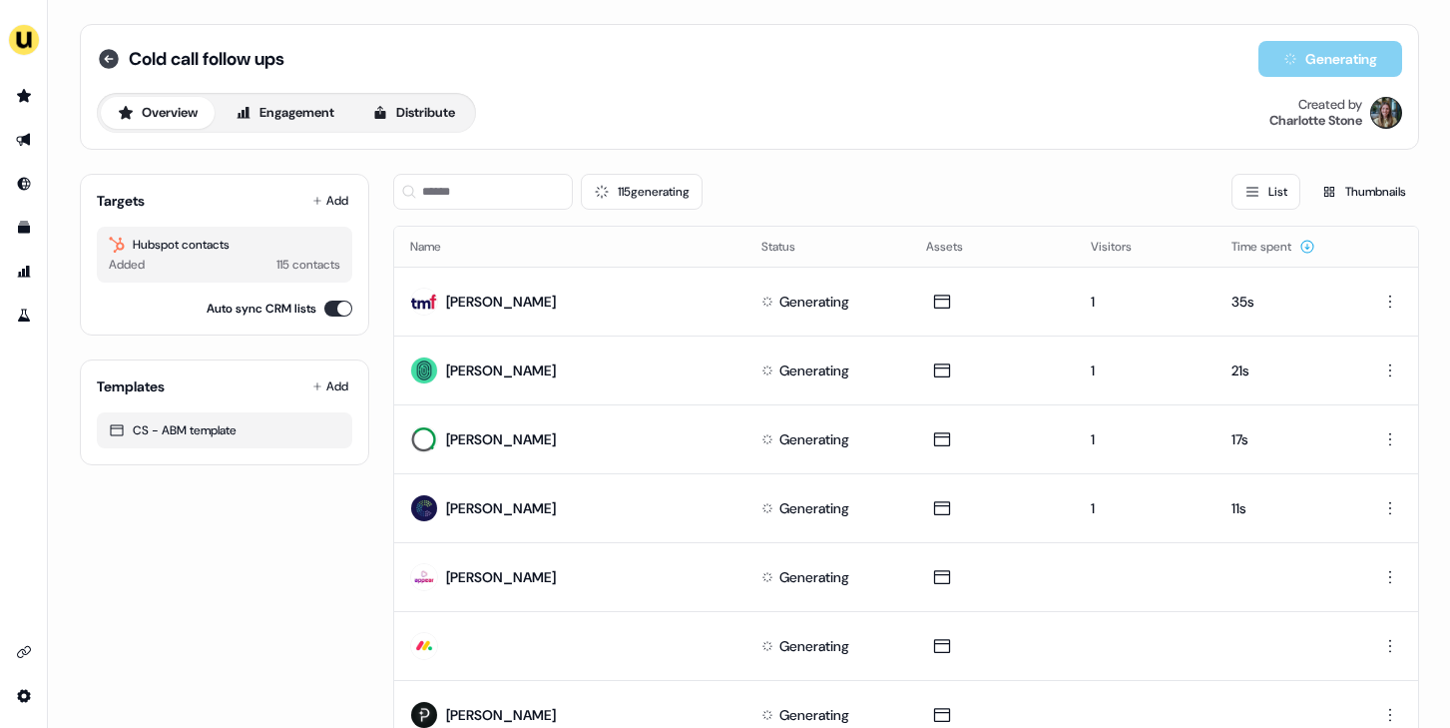
click at [104, 56] on icon at bounding box center [109, 59] width 24 height 24
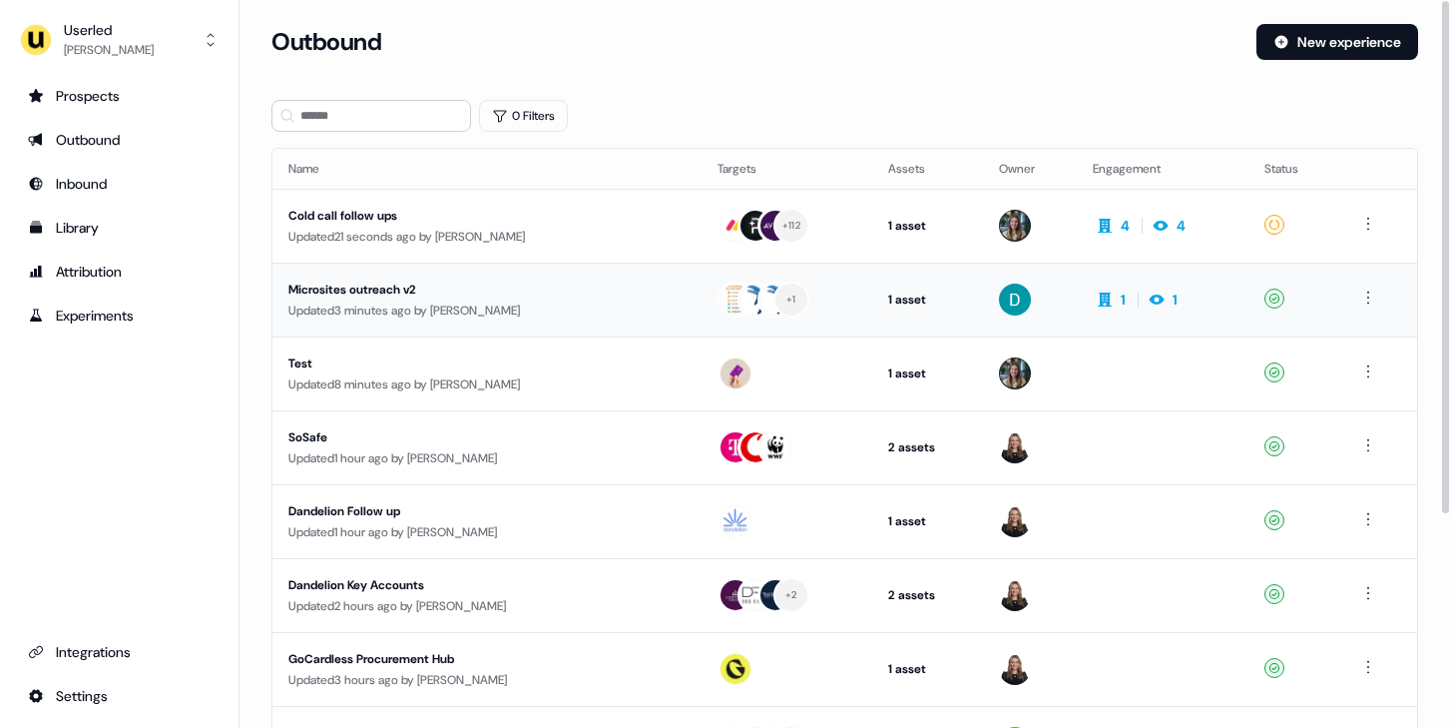
click at [528, 290] on div "Microsites outreach v2" at bounding box center [469, 290] width 362 height 20
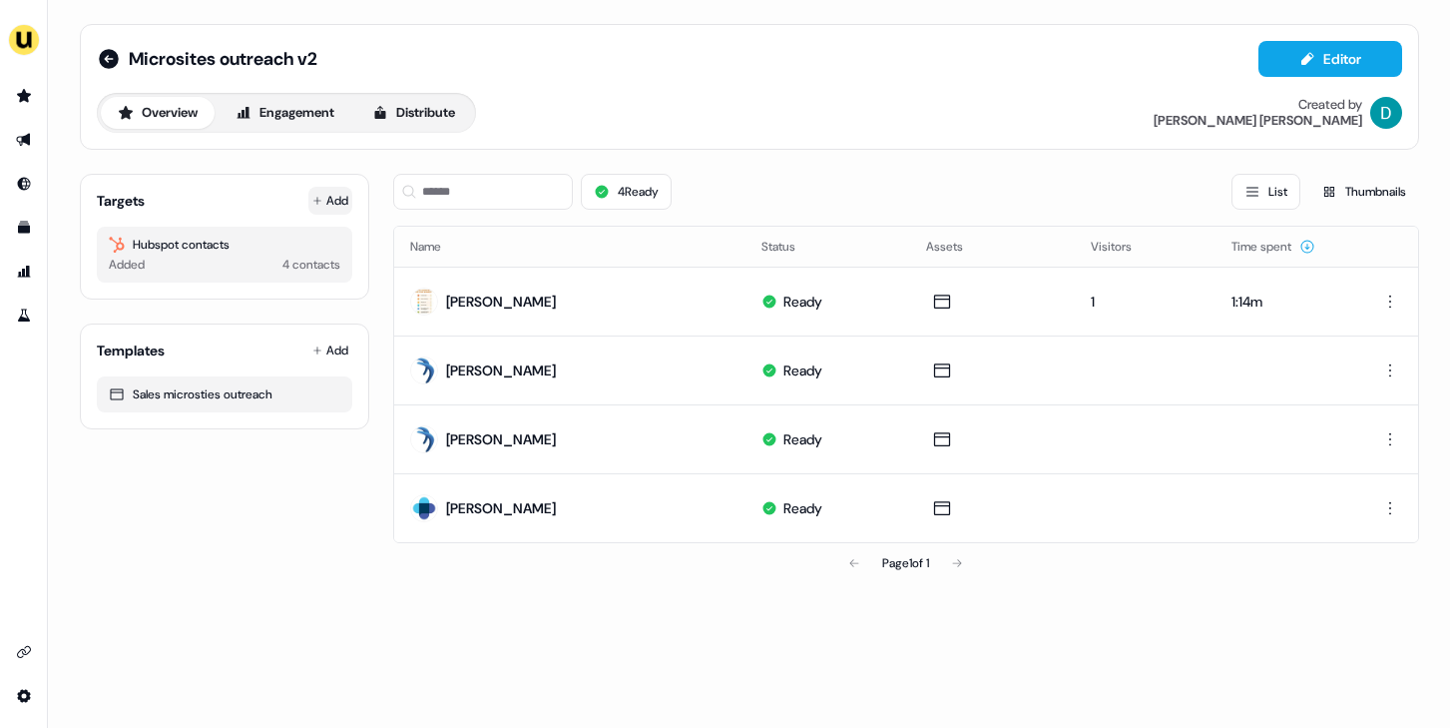
click at [321, 205] on button "Add" at bounding box center [330, 201] width 44 height 28
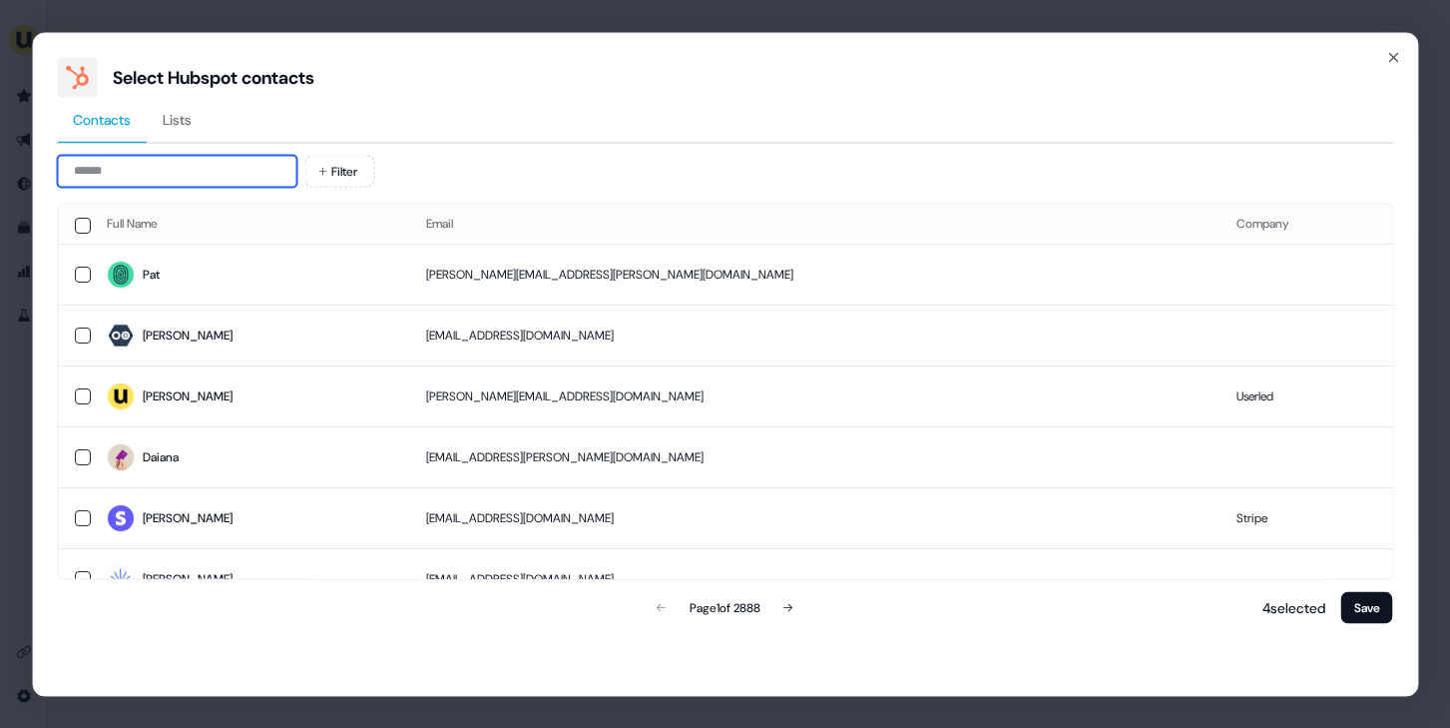
click at [225, 178] on input at bounding box center [177, 171] width 240 height 32
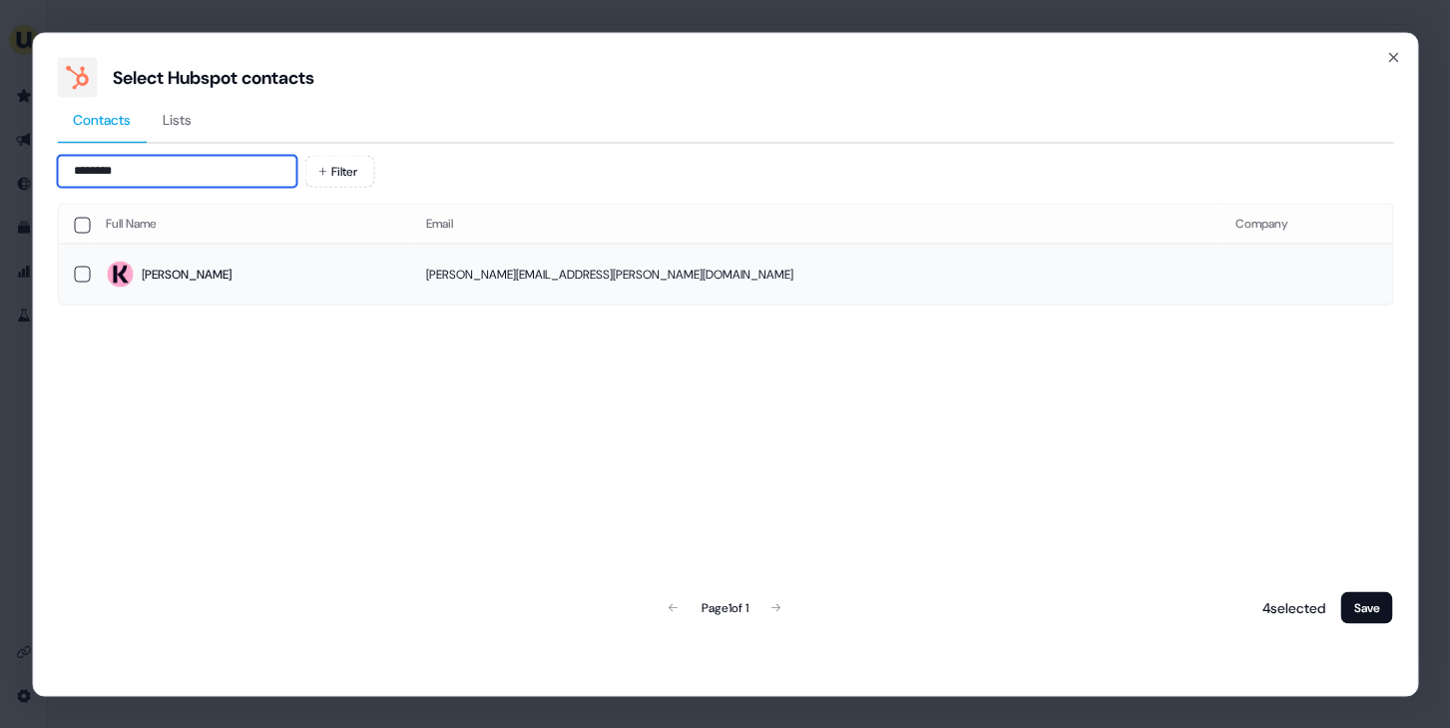
type input "********"
click at [307, 281] on span "[PERSON_NAME]" at bounding box center [250, 275] width 288 height 28
click at [1365, 604] on button "Save" at bounding box center [1368, 607] width 52 height 32
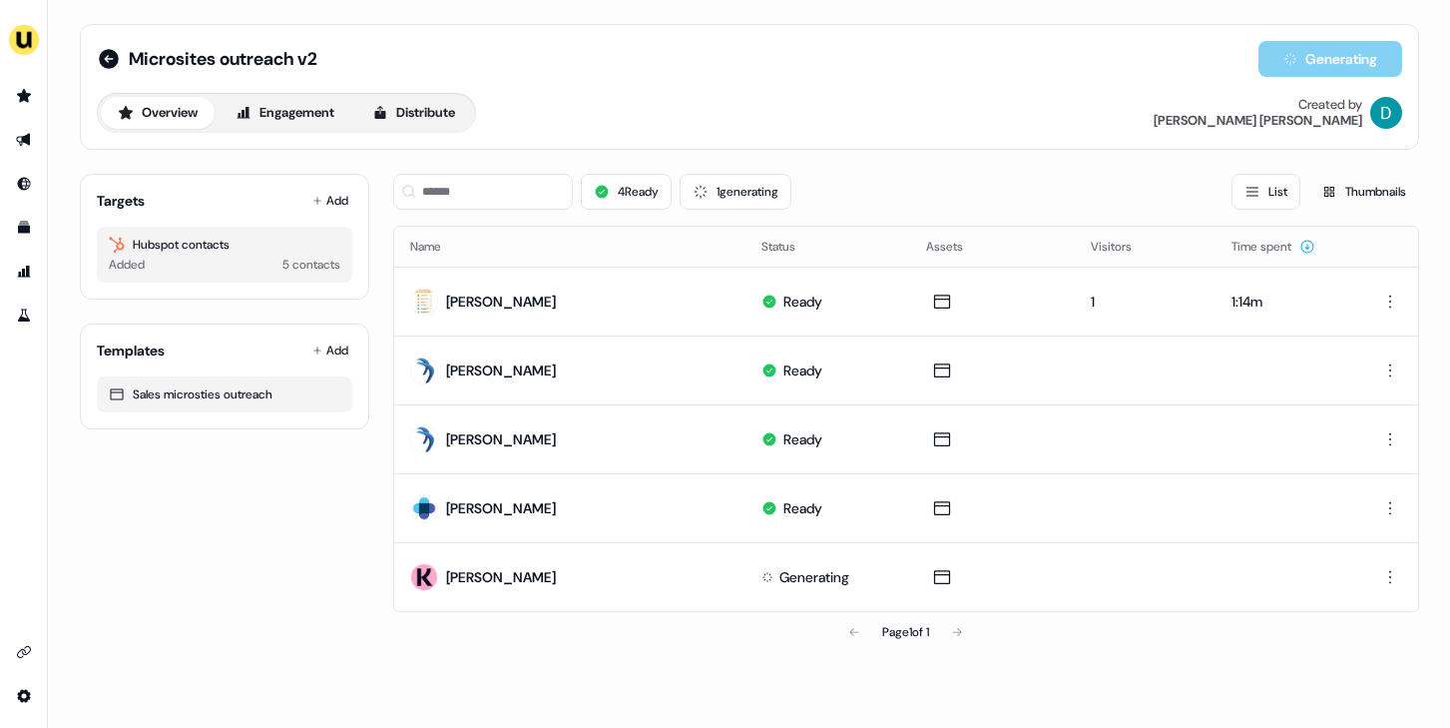
click at [312, 181] on div "Targets Add Hubspot contacts Added 5 contacts" at bounding box center [224, 237] width 289 height 126
click at [337, 195] on button "Add" at bounding box center [330, 201] width 44 height 28
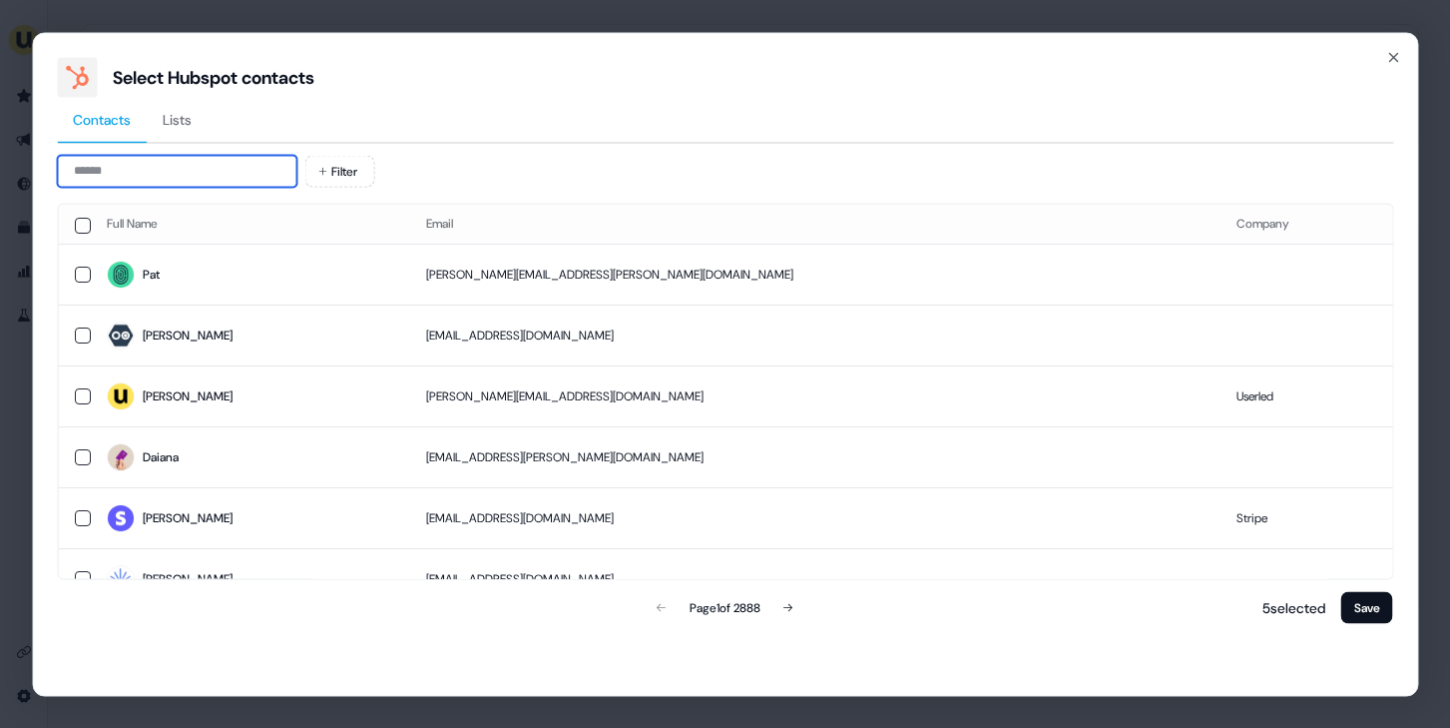
click at [169, 166] on input at bounding box center [177, 171] width 240 height 32
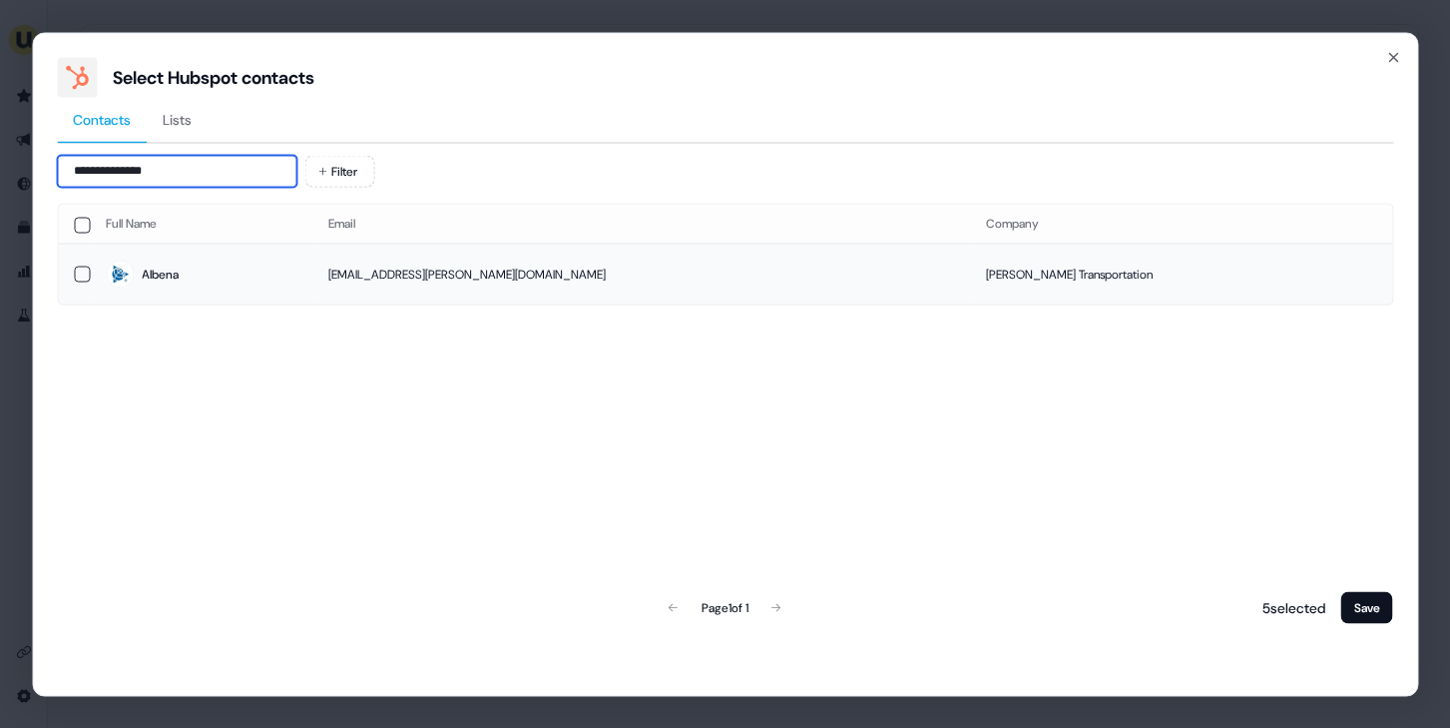
type input "**********"
click at [277, 286] on span "Albena" at bounding box center [201, 275] width 191 height 28
click at [1360, 606] on button "Save" at bounding box center [1368, 607] width 52 height 32
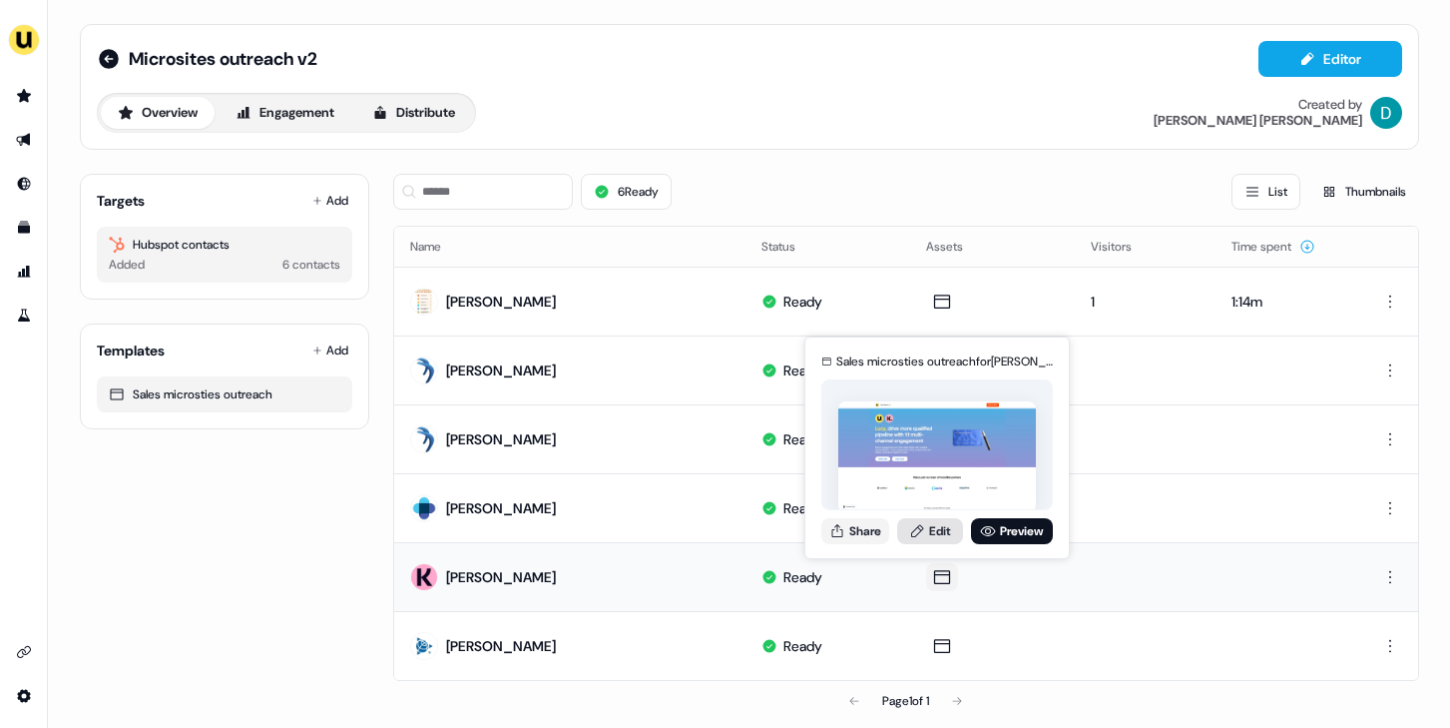
click at [931, 528] on link "Edit" at bounding box center [930, 531] width 66 height 26
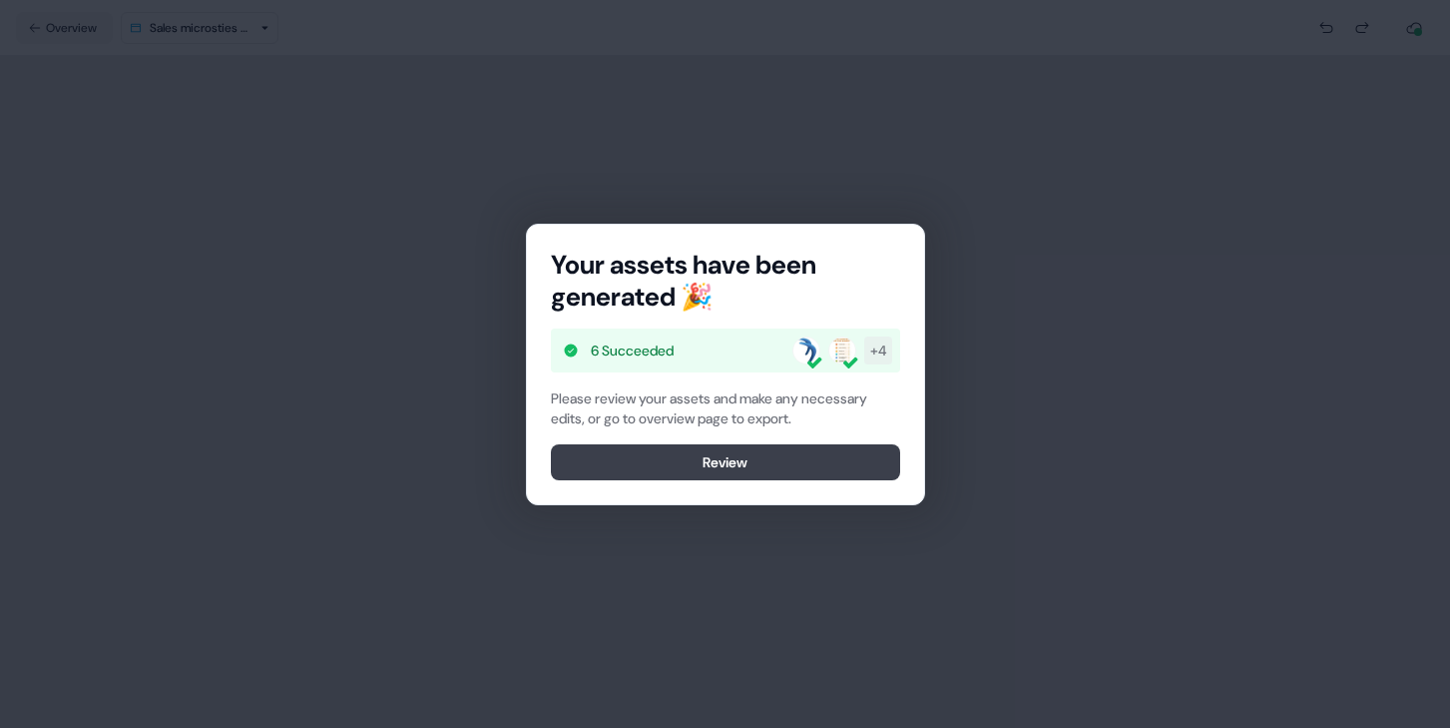
click at [736, 469] on button "Review" at bounding box center [725, 462] width 349 height 36
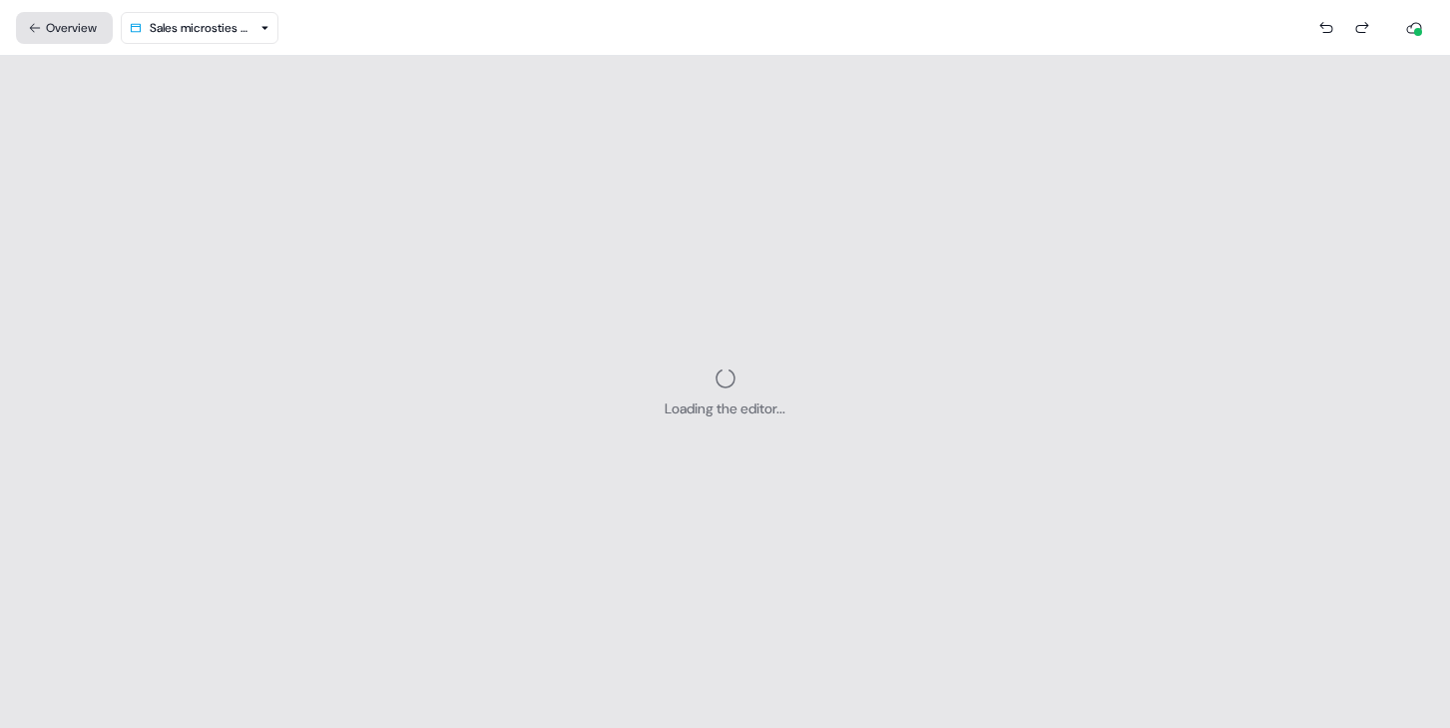
click at [63, 30] on button "Overview" at bounding box center [64, 28] width 97 height 32
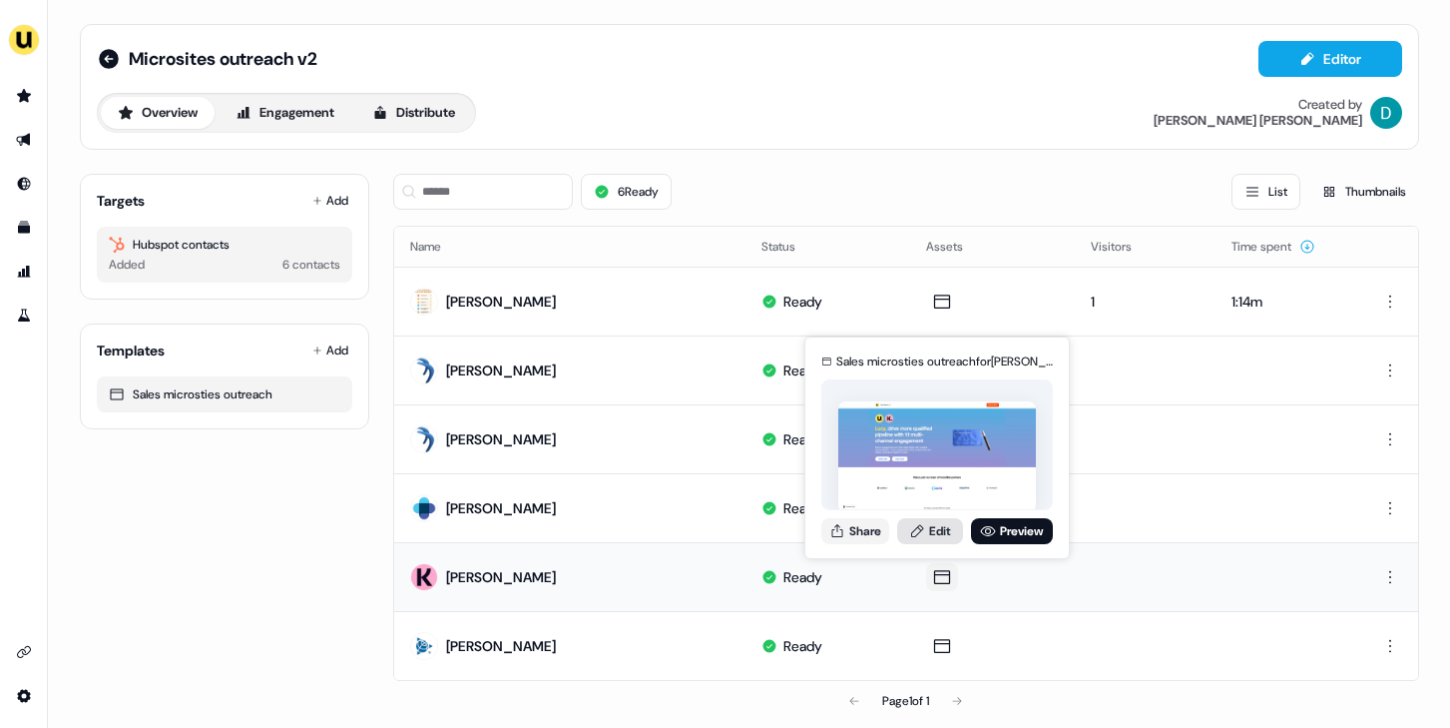
click at [922, 523] on icon at bounding box center [917, 531] width 16 height 16
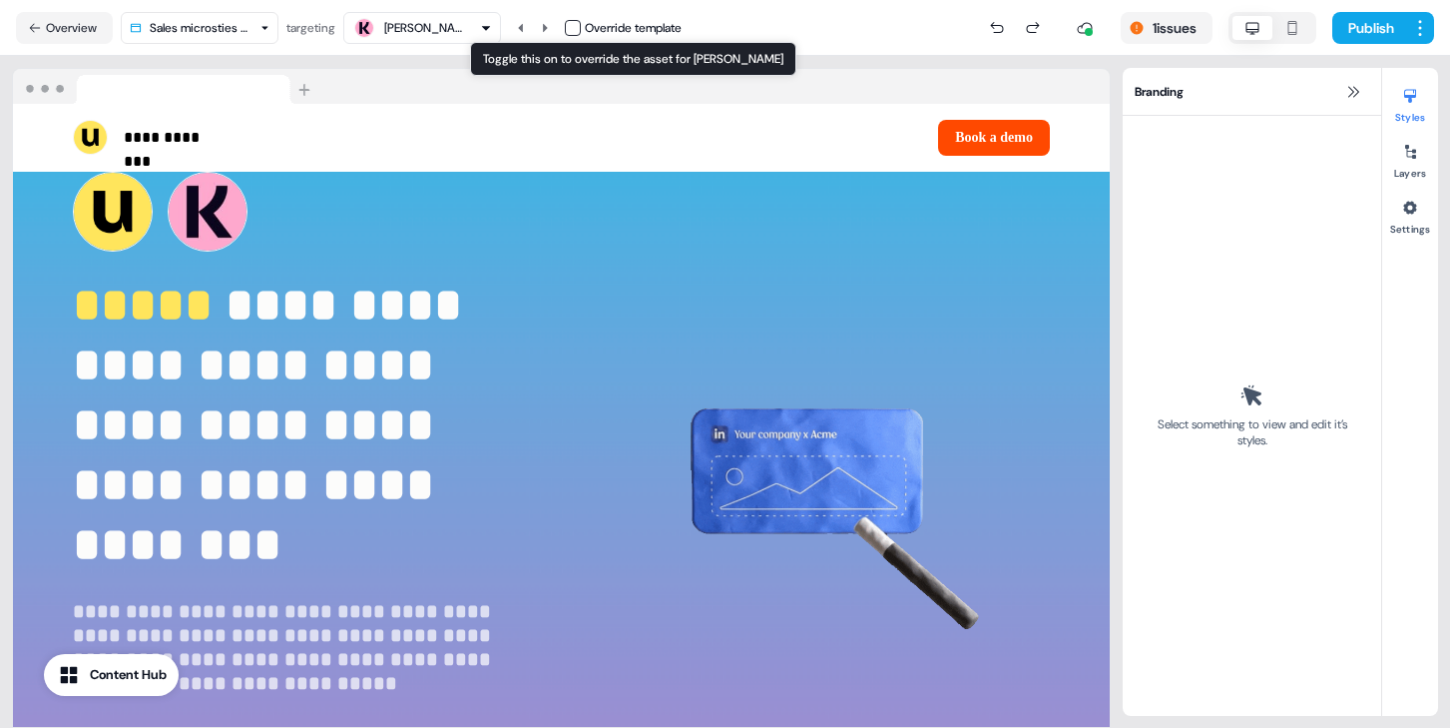
click at [567, 30] on div "[PERSON_NAME] Override template Toggle this on to override the asset for [PERSO…" at bounding box center [512, 28] width 338 height 32
click at [575, 28] on button "button" at bounding box center [573, 28] width 16 height 16
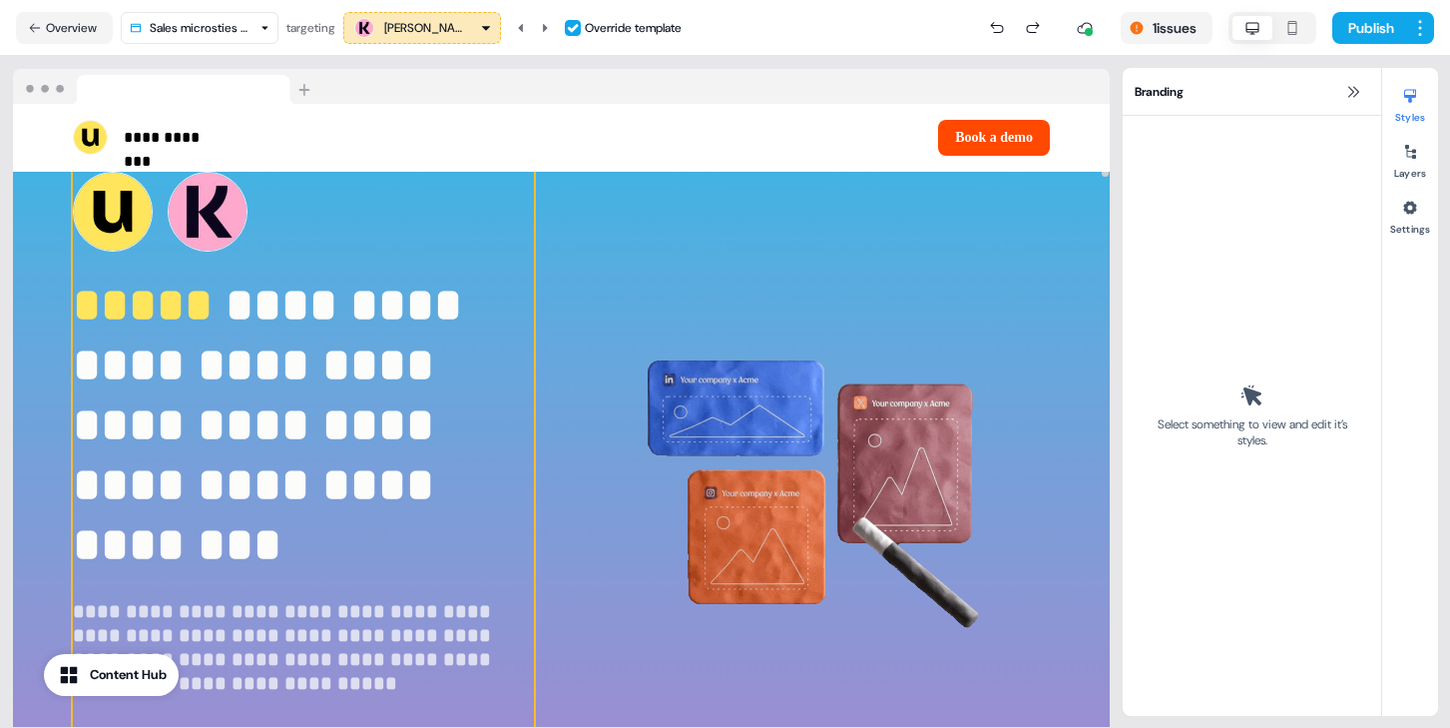
click at [212, 228] on img at bounding box center [208, 212] width 80 height 80
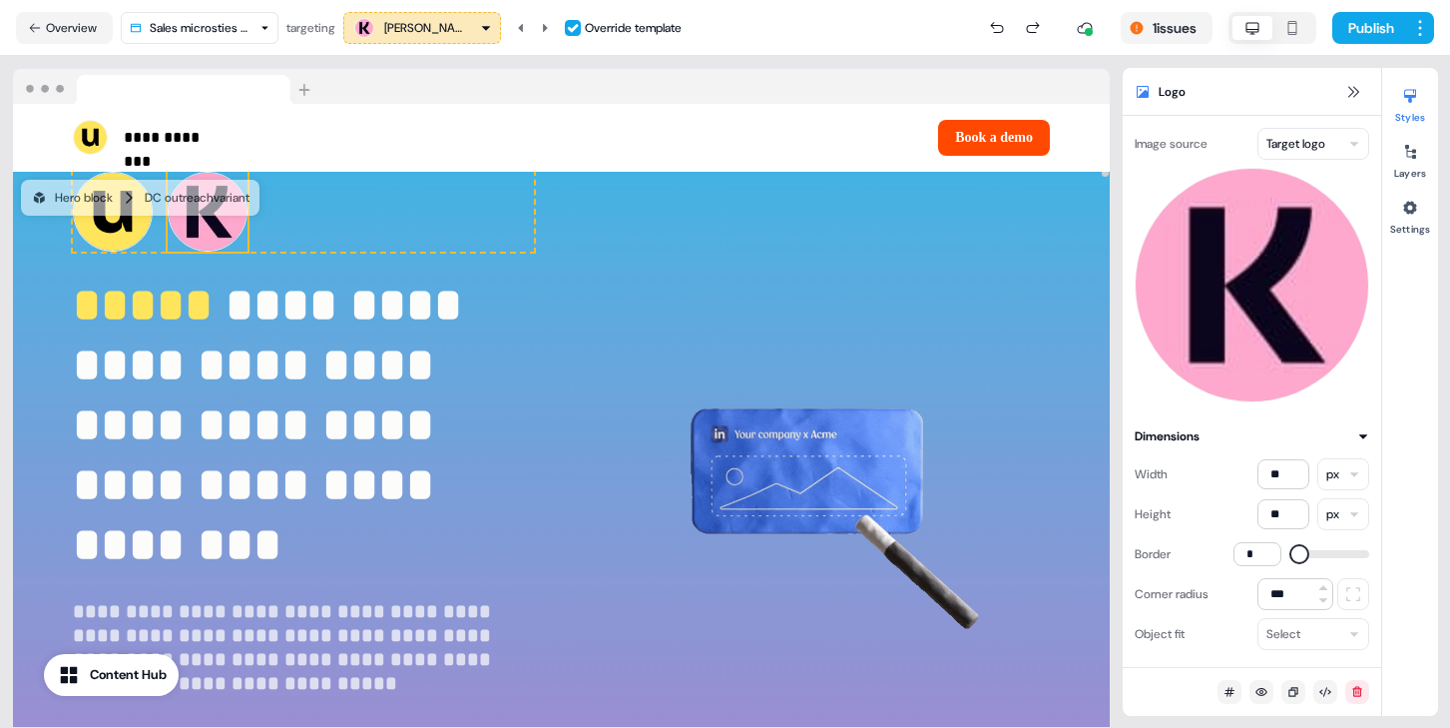
click at [1298, 160] on div "Image source Target logo" at bounding box center [1252, 265] width 235 height 275
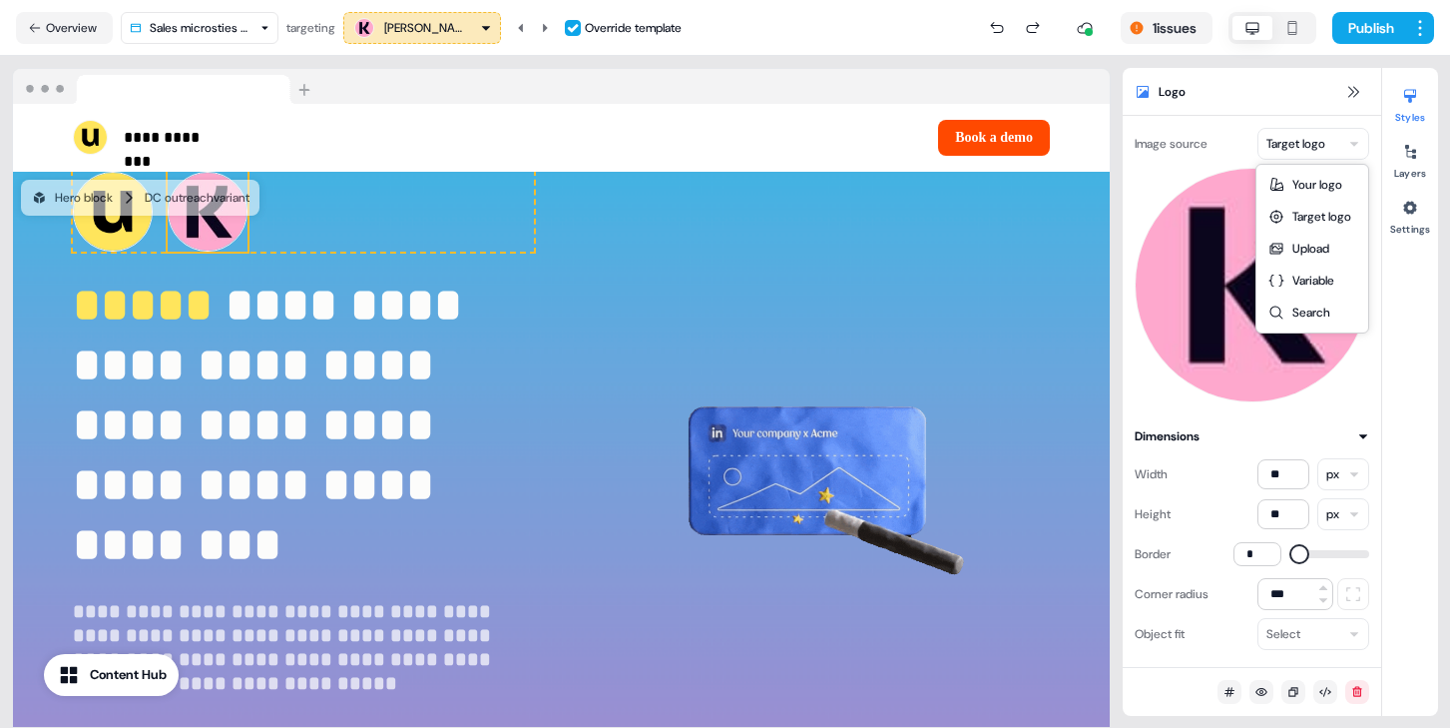
click at [1316, 152] on html "**********" at bounding box center [725, 364] width 1450 height 728
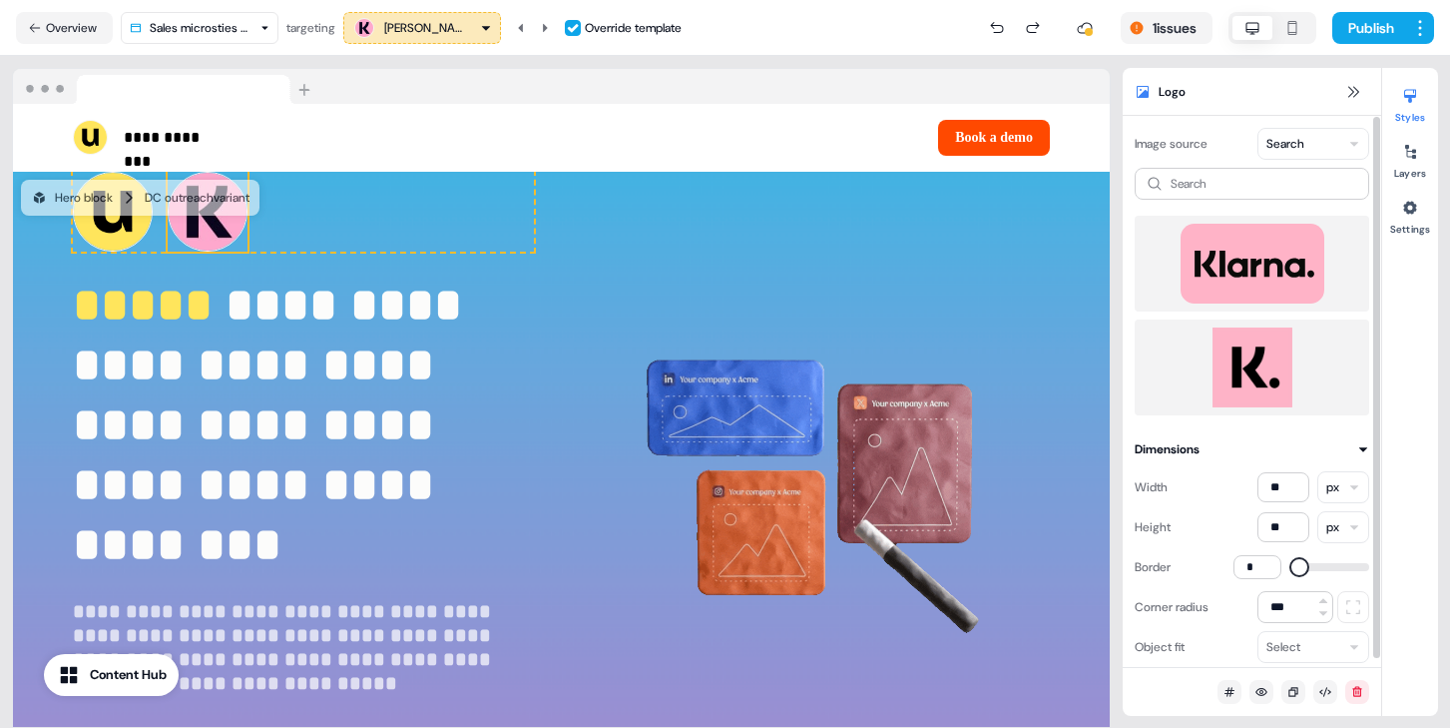
click at [1282, 333] on img at bounding box center [1252, 367] width 203 height 80
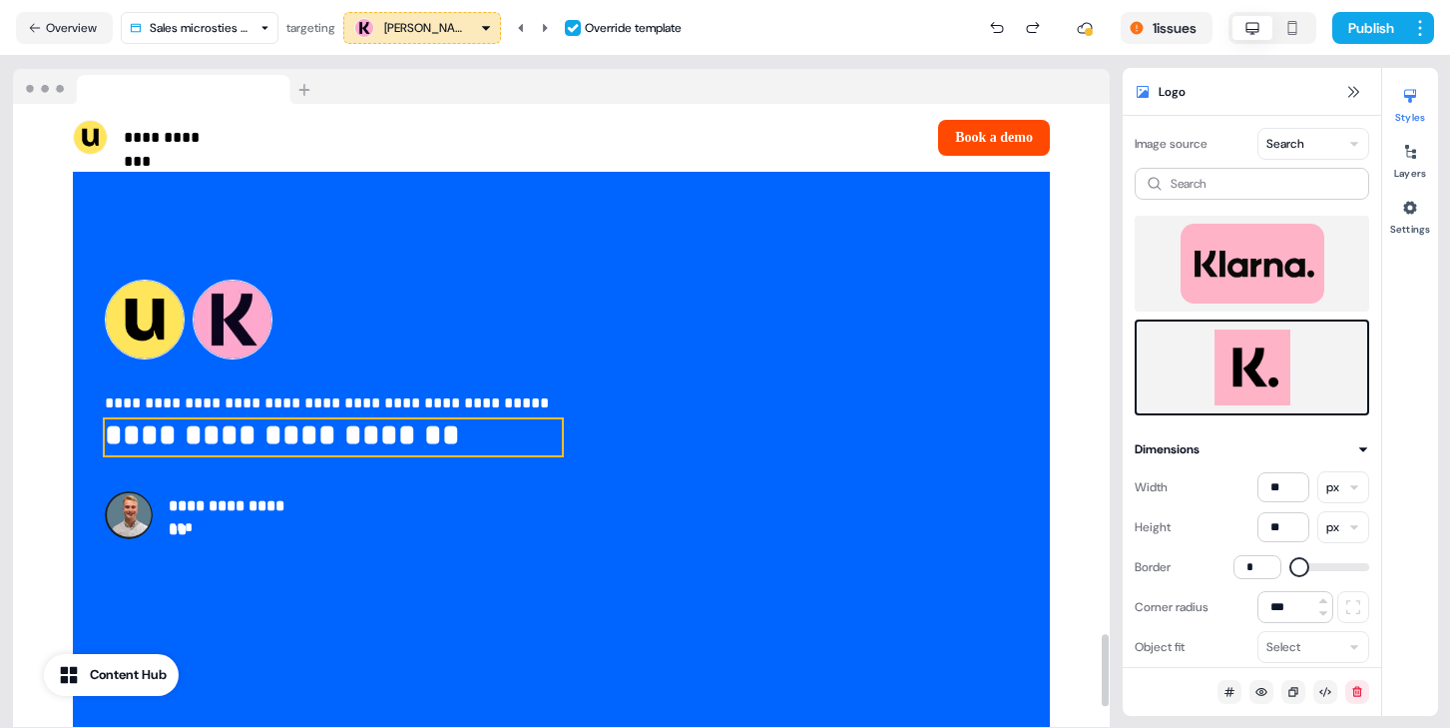
scroll to position [4569, 0]
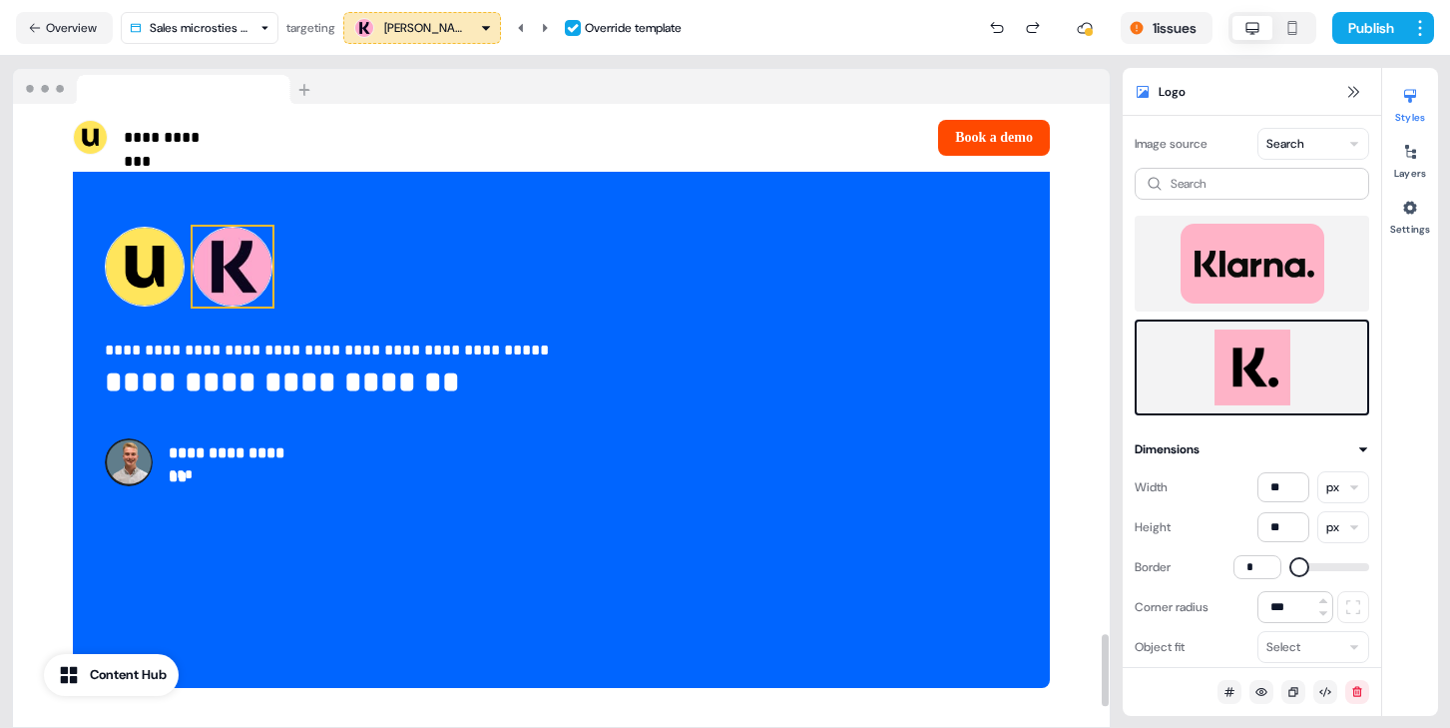
click at [238, 297] on img at bounding box center [233, 267] width 80 height 80
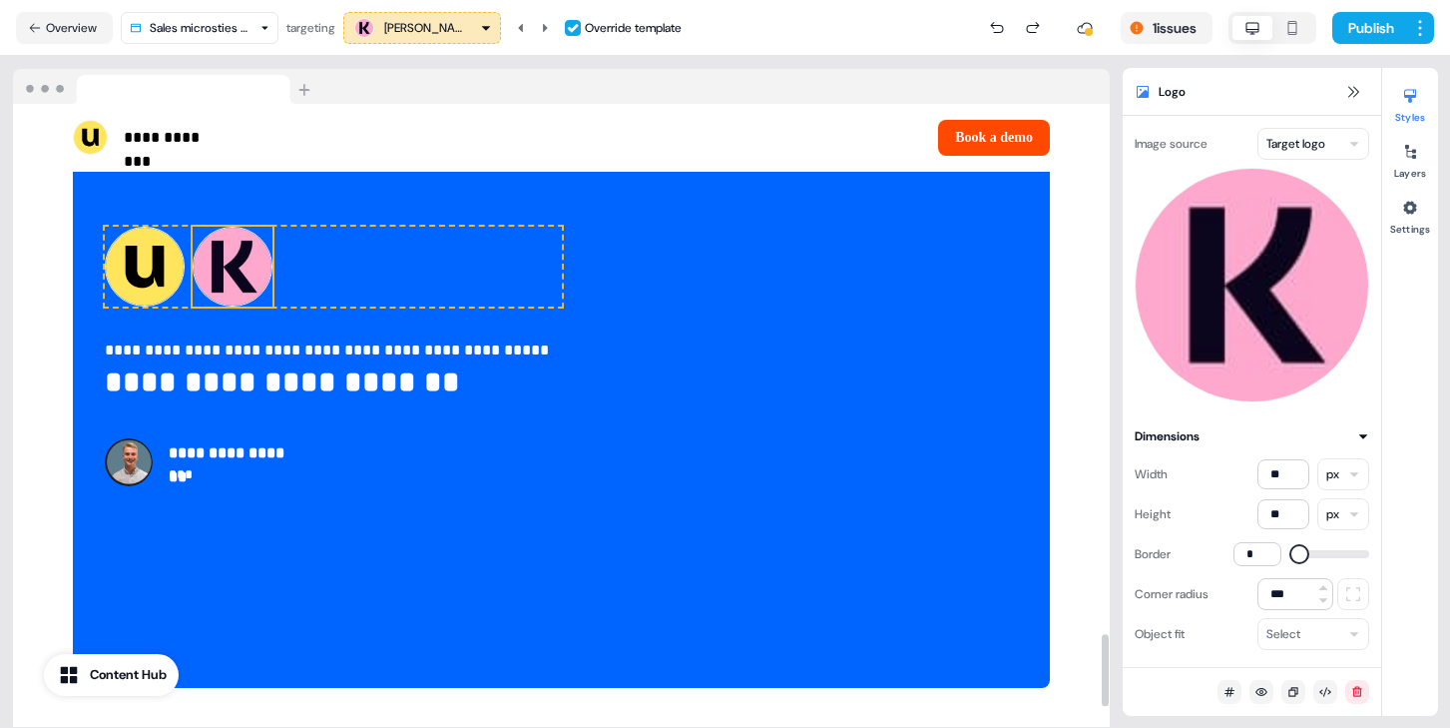
click at [1323, 146] on html "**********" at bounding box center [725, 364] width 1450 height 728
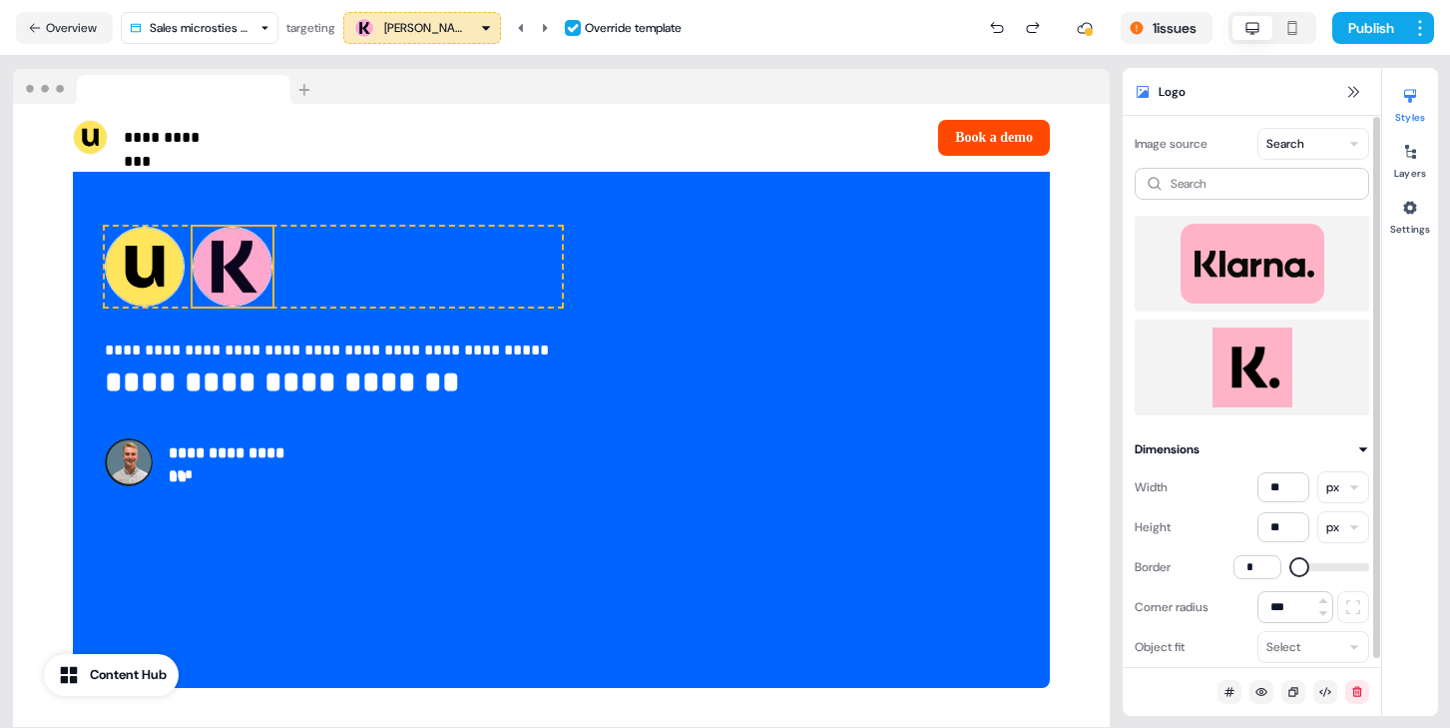
click at [1271, 351] on img at bounding box center [1252, 367] width 203 height 80
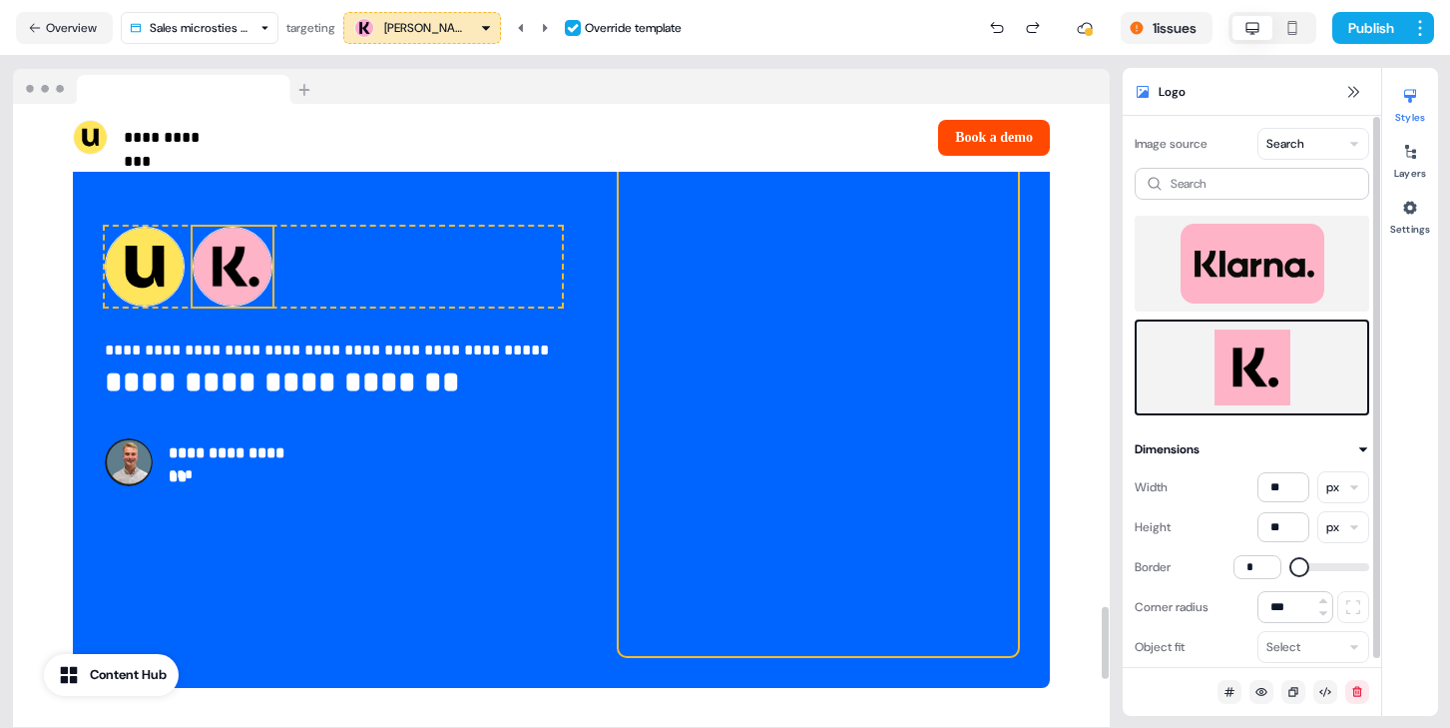
scroll to position [3277, 0]
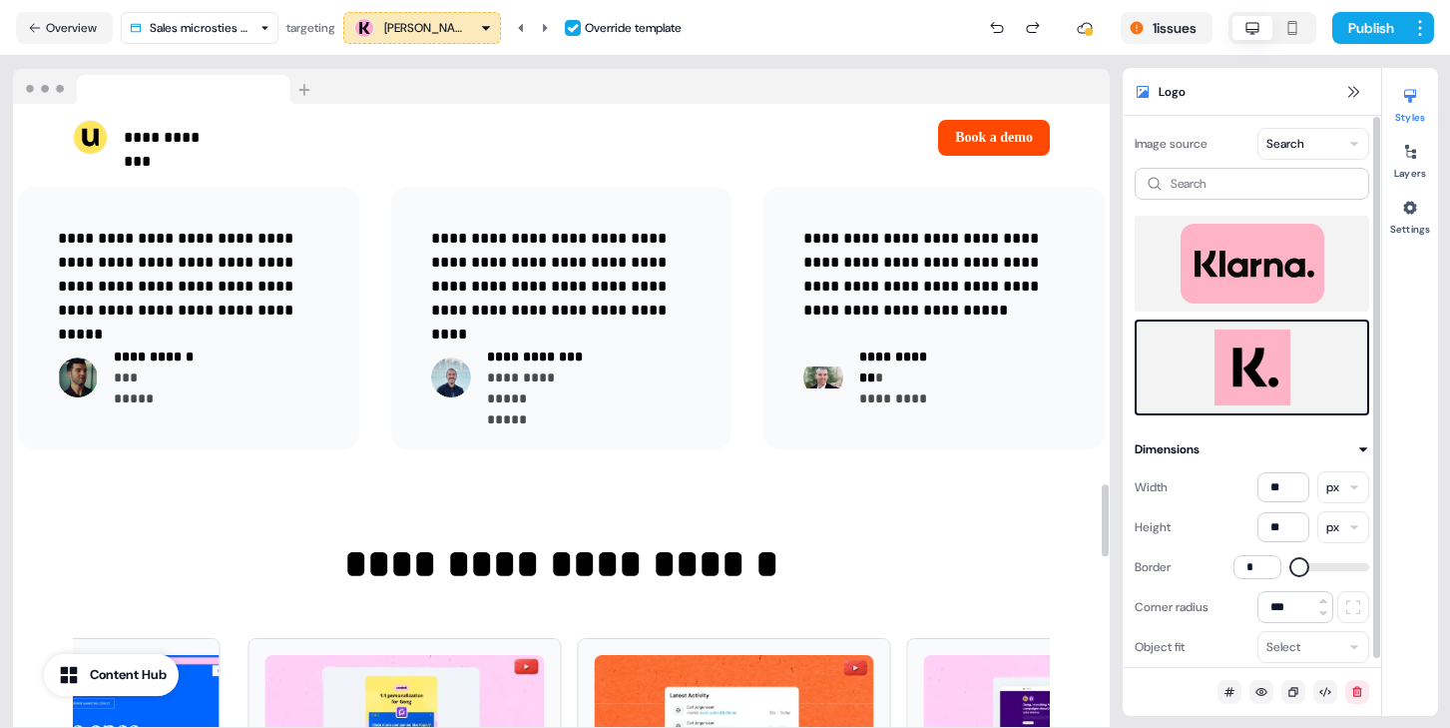
click at [1390, 53] on nav "Overview Sales microsties outreach targeting [PERSON_NAME] Override template 1 …" at bounding box center [725, 28] width 1450 height 56
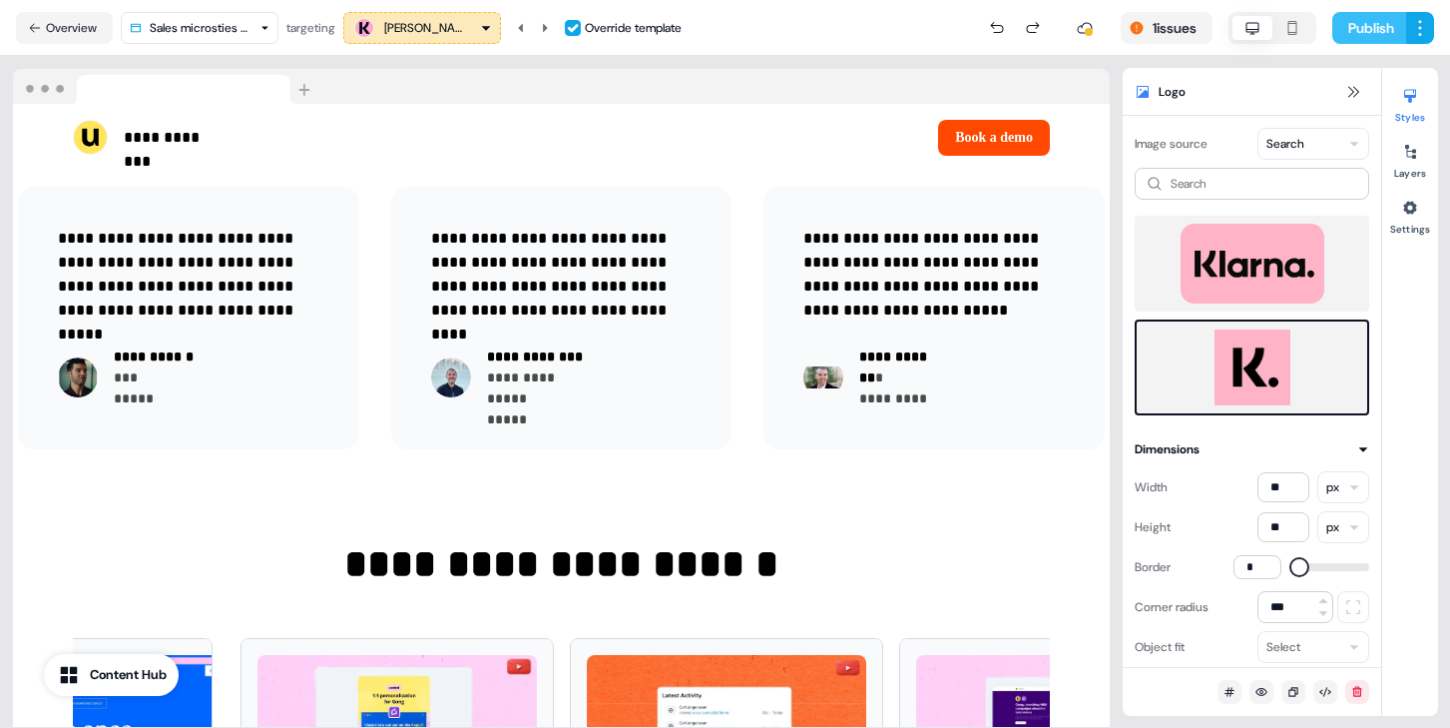
click at [1375, 32] on button "Publish" at bounding box center [1370, 28] width 74 height 32
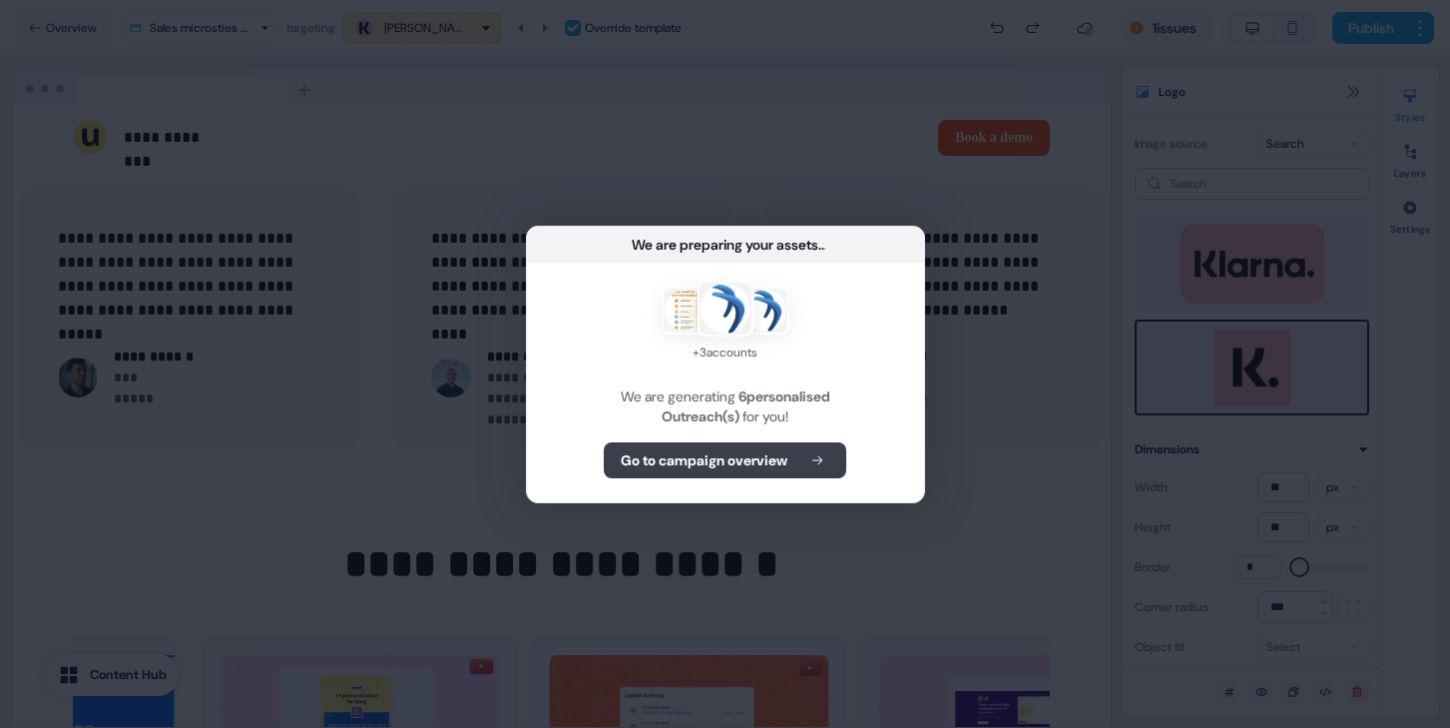
click at [671, 468] on b "Go to campaign overview" at bounding box center [704, 460] width 167 height 20
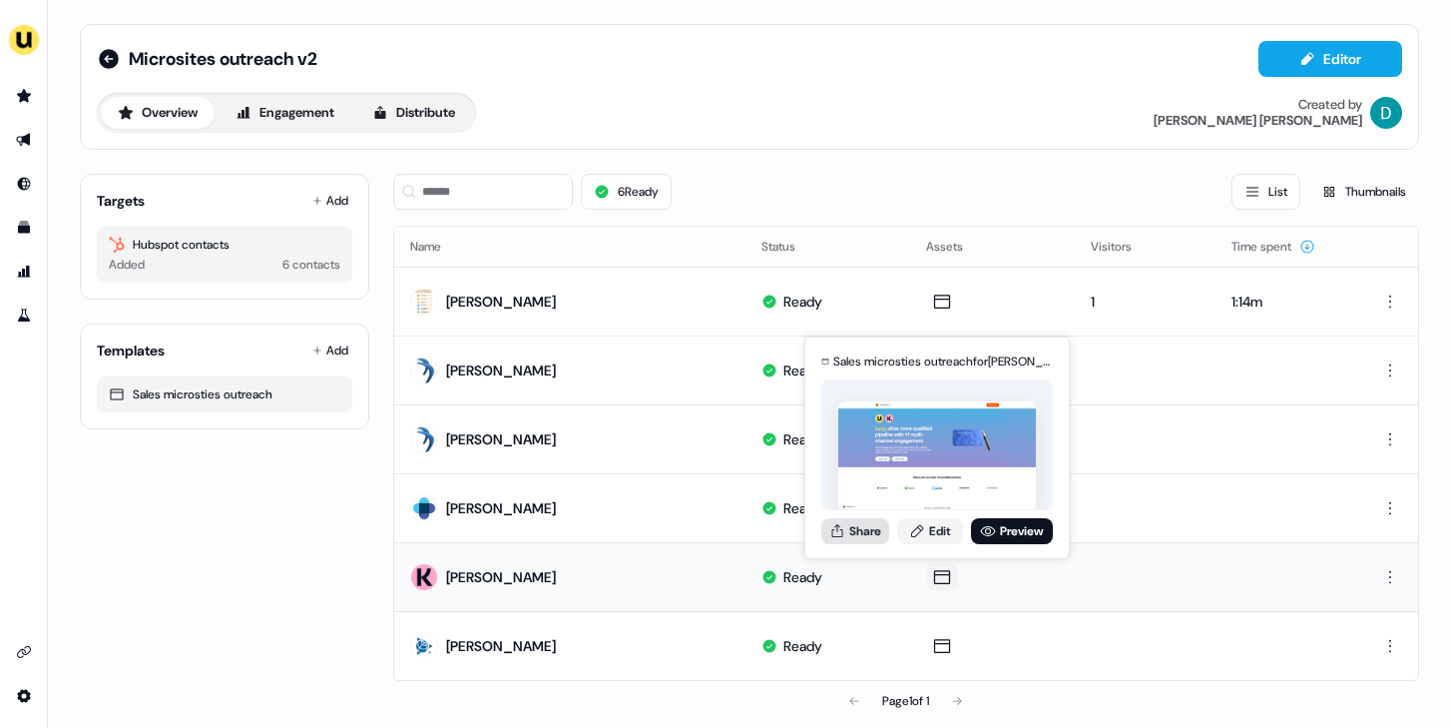
click at [863, 529] on button "Share" at bounding box center [856, 531] width 68 height 26
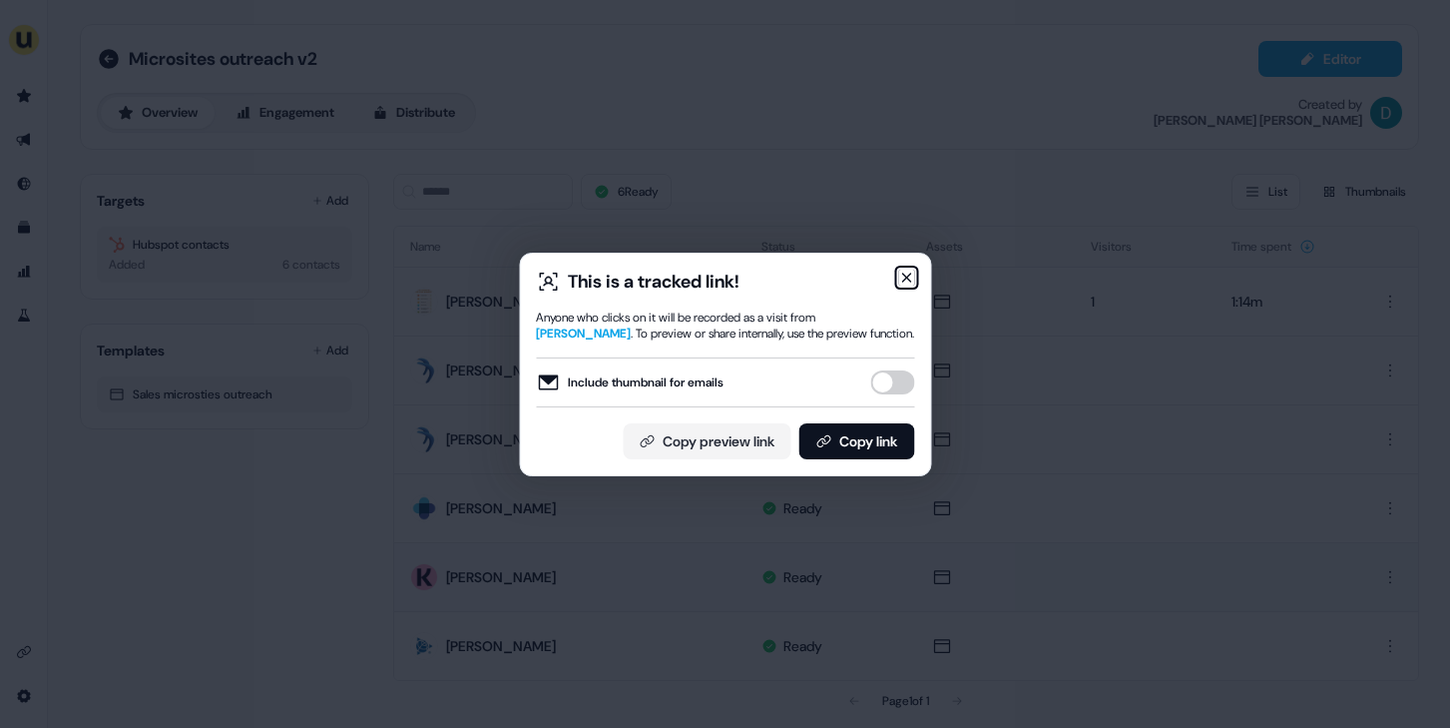
click at [906, 285] on icon "button" at bounding box center [906, 278] width 16 height 16
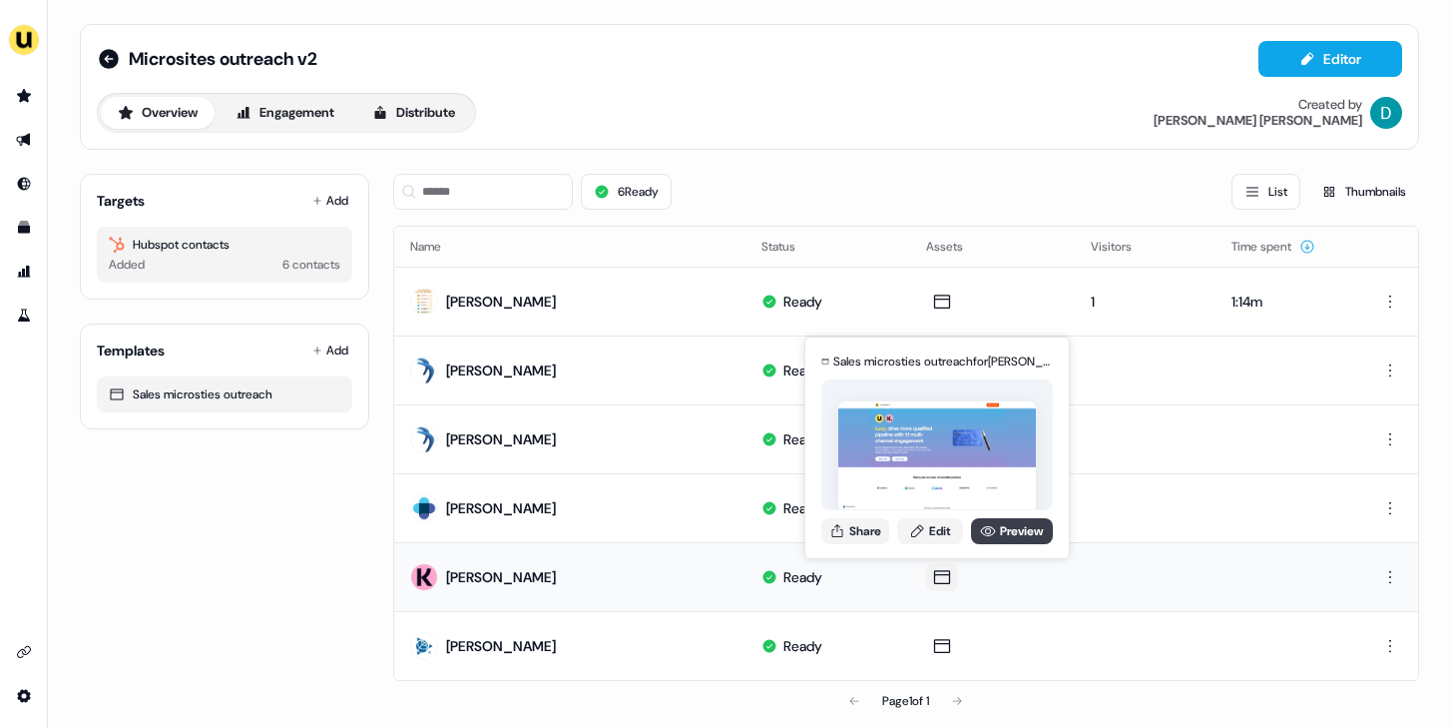
click at [999, 518] on link "Preview" at bounding box center [1012, 531] width 82 height 26
click at [858, 538] on button "Share" at bounding box center [856, 531] width 68 height 26
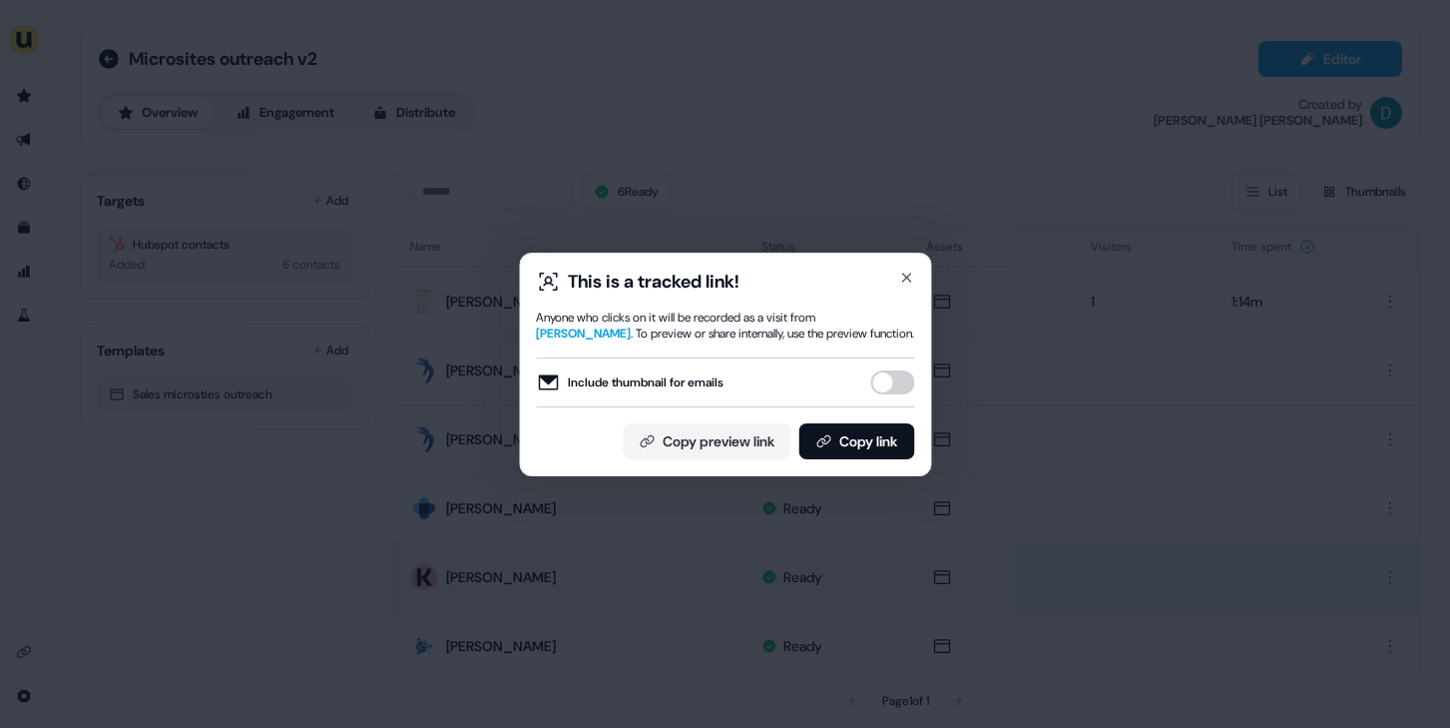
click at [890, 379] on button "Include thumbnail for emails" at bounding box center [892, 382] width 44 height 24
click at [880, 423] on button "Copy link" at bounding box center [857, 441] width 116 height 36
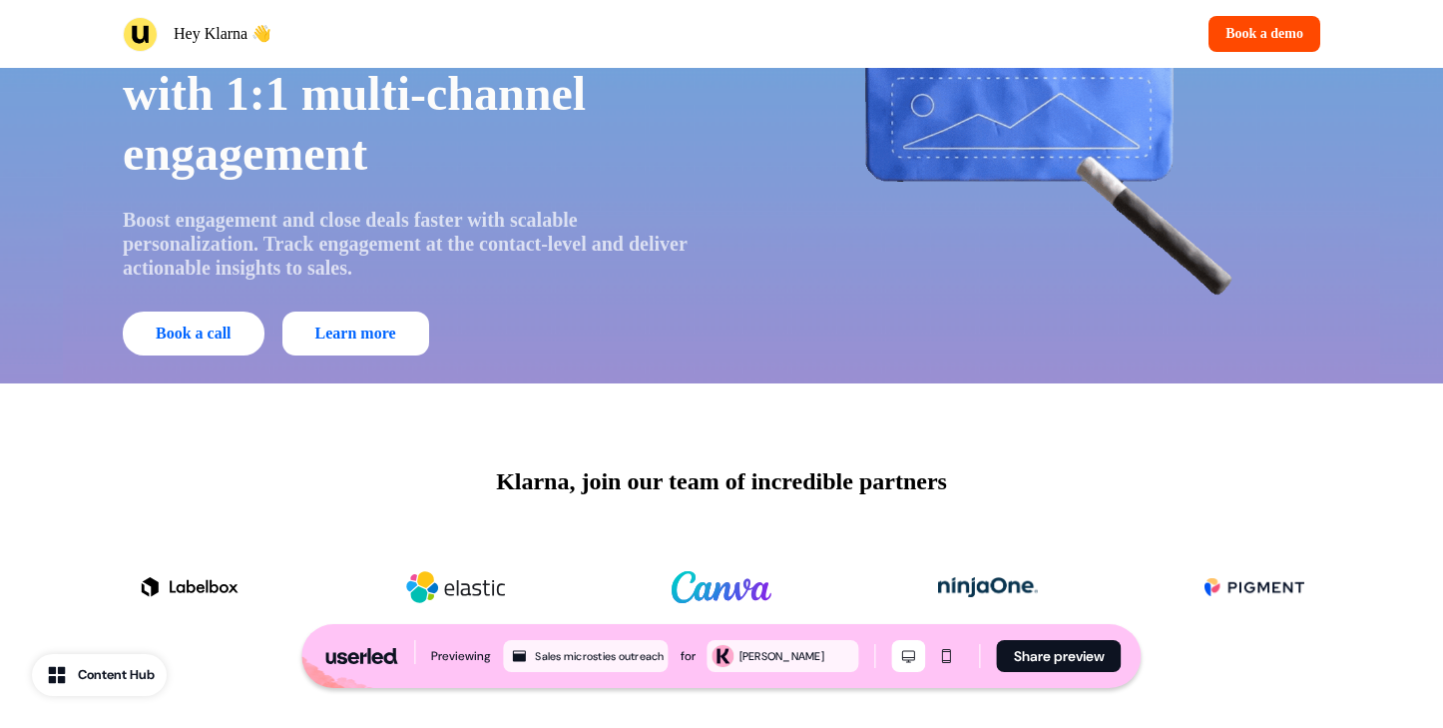
scroll to position [255, 0]
